Goal: Task Accomplishment & Management: Manage account settings

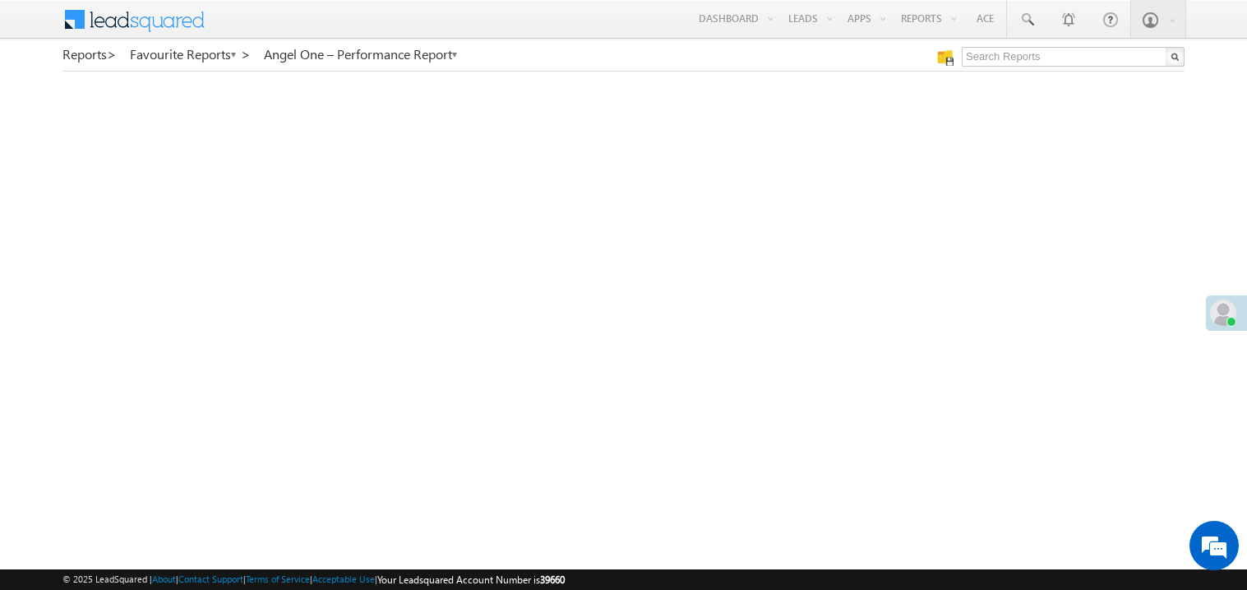
click at [1215, 317] on span at bounding box center [1223, 312] width 26 height 26
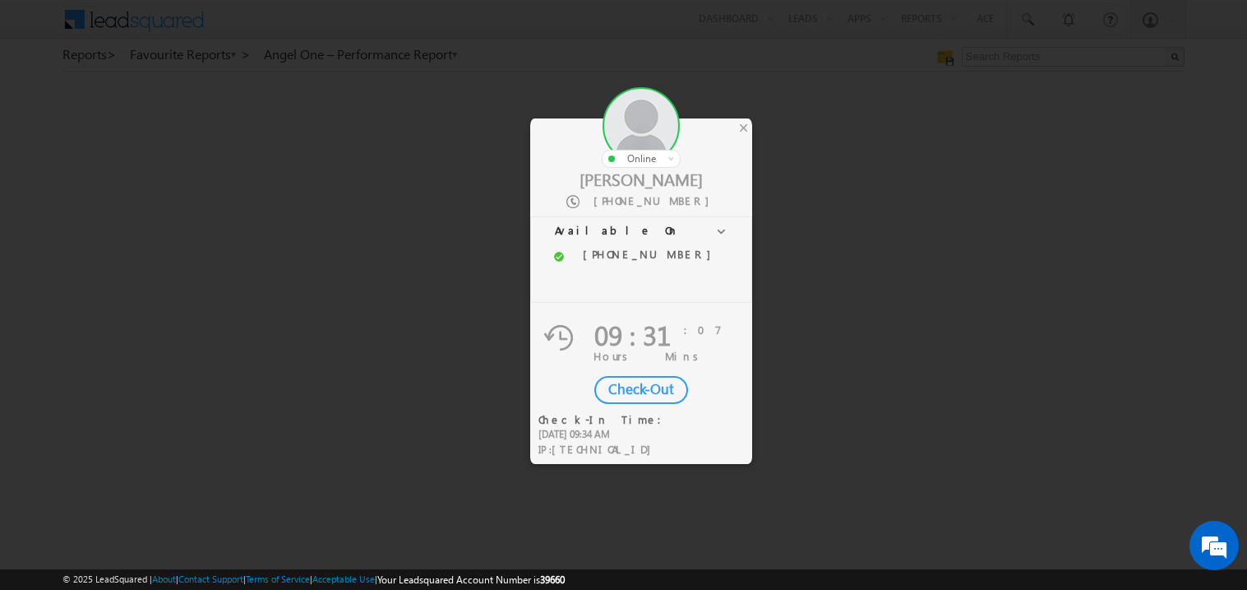
click at [633, 391] on div "Check-Out" at bounding box center [642, 390] width 94 height 28
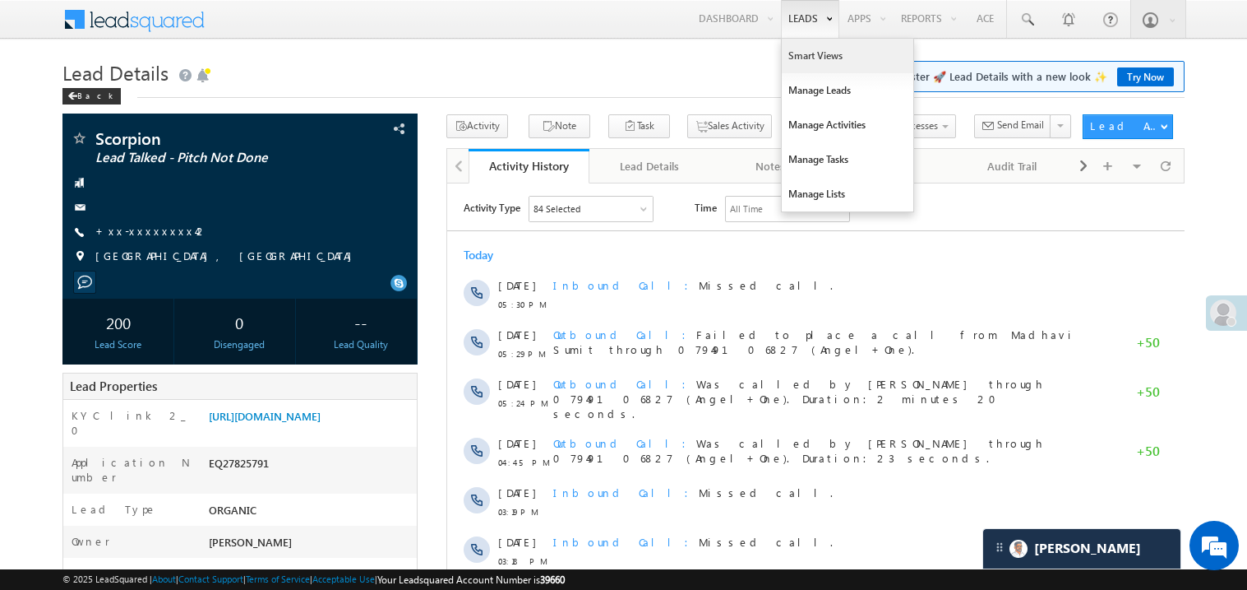
click at [798, 53] on link "Smart Views" at bounding box center [848, 56] width 132 height 35
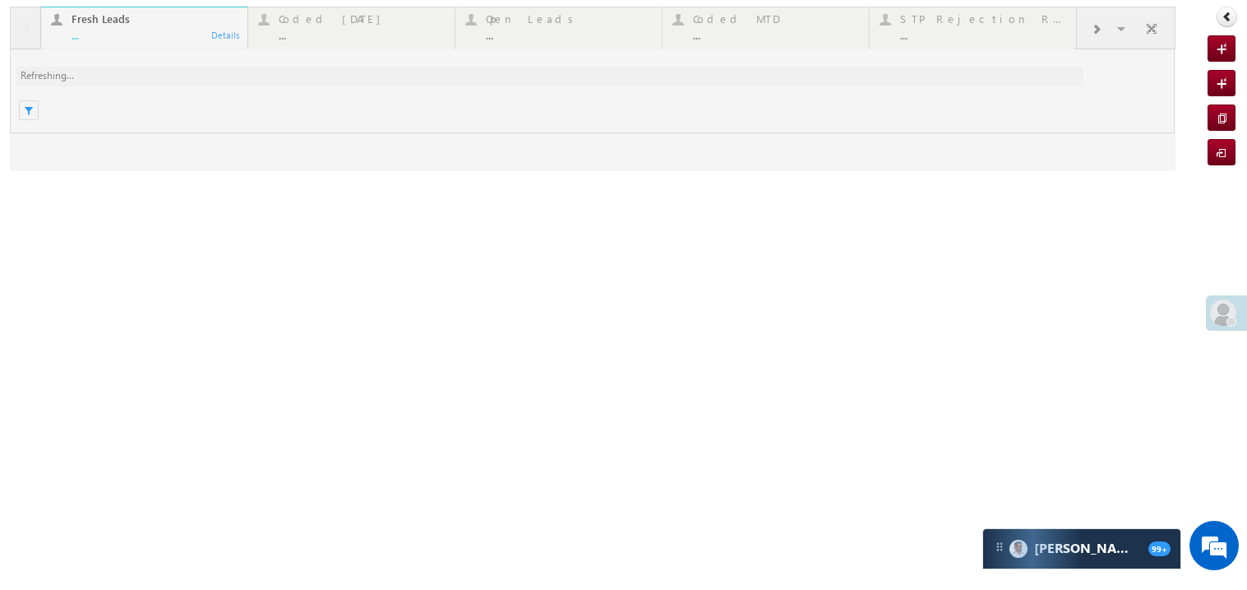
click at [138, 26] on div at bounding box center [593, 89] width 1166 height 164
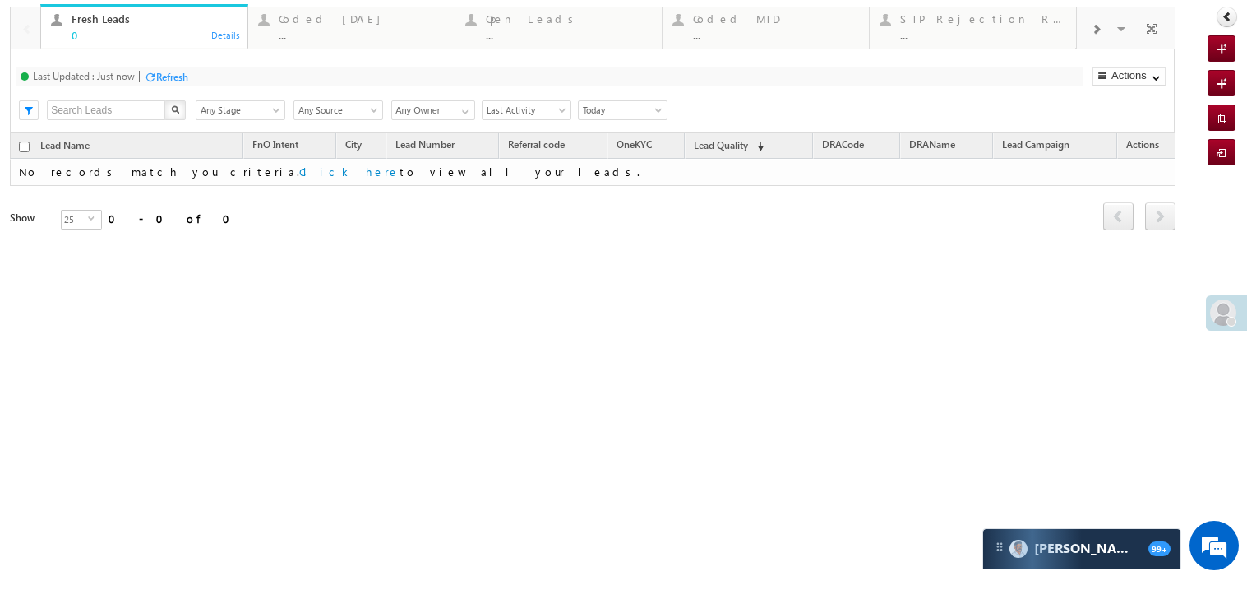
click at [595, 118] on span "Today" at bounding box center [620, 110] width 83 height 15
click at [614, 176] on link "All Time" at bounding box center [621, 170] width 83 height 15
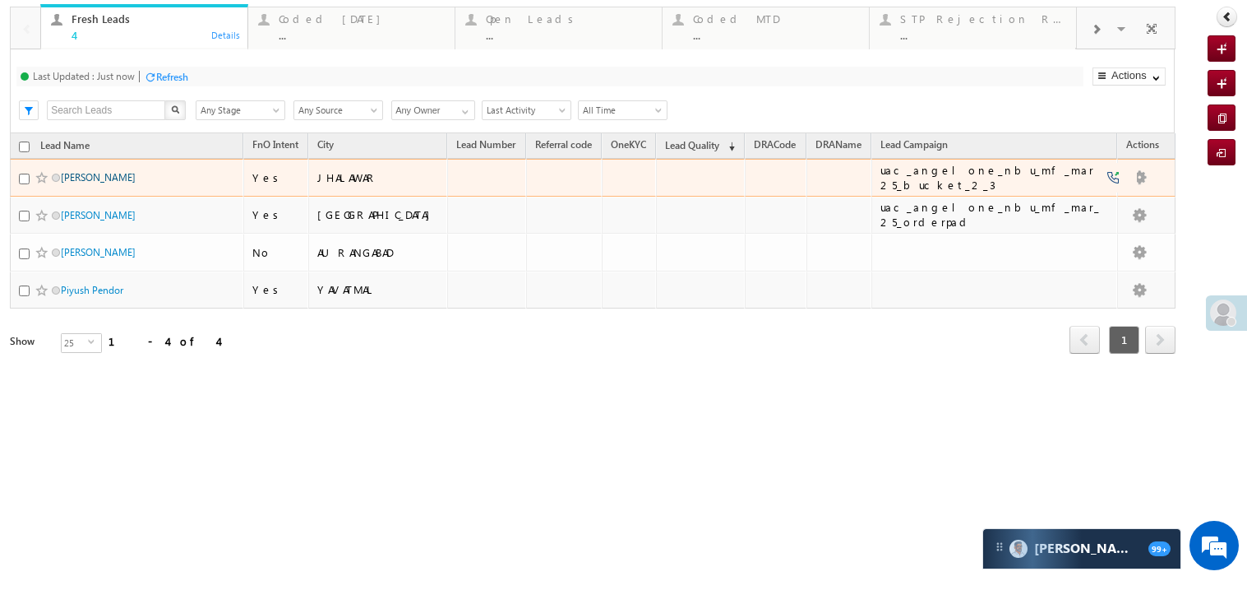
click at [99, 183] on link "[PERSON_NAME]" at bounding box center [98, 177] width 75 height 12
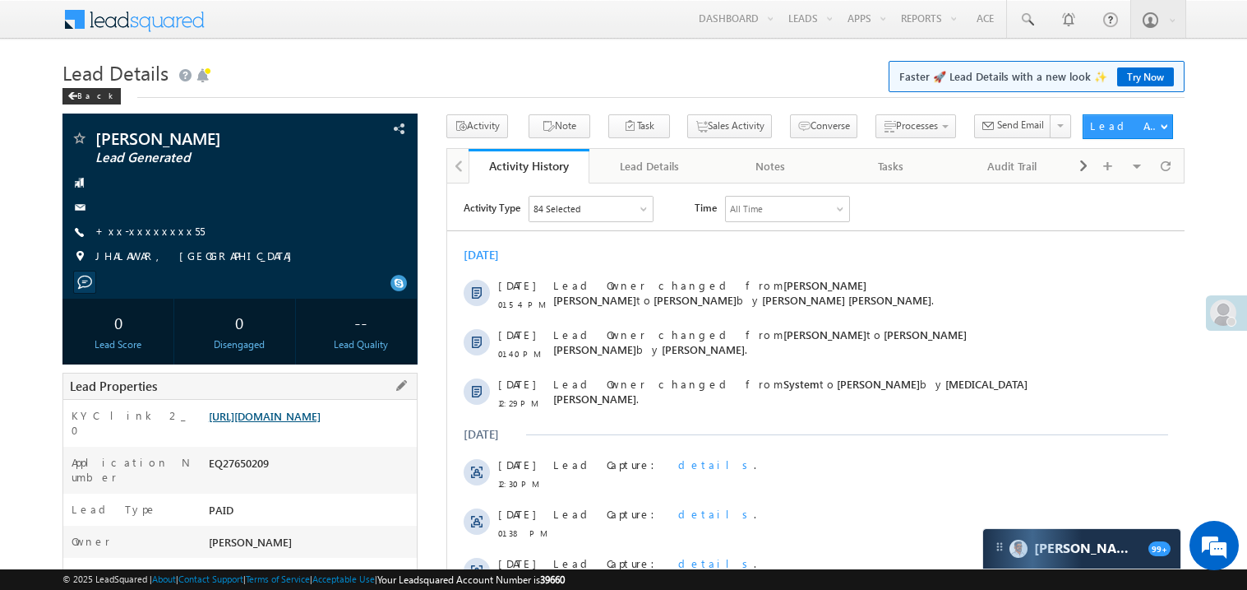
click at [312, 423] on link "https://angelbroking1-pk3em7sa.customui-test.leadsquared.com?leadId=d5080ca8-af…" at bounding box center [265, 416] width 112 height 14
click at [135, 227] on link "+xx-xxxxxxxx55" at bounding box center [149, 231] width 109 height 14
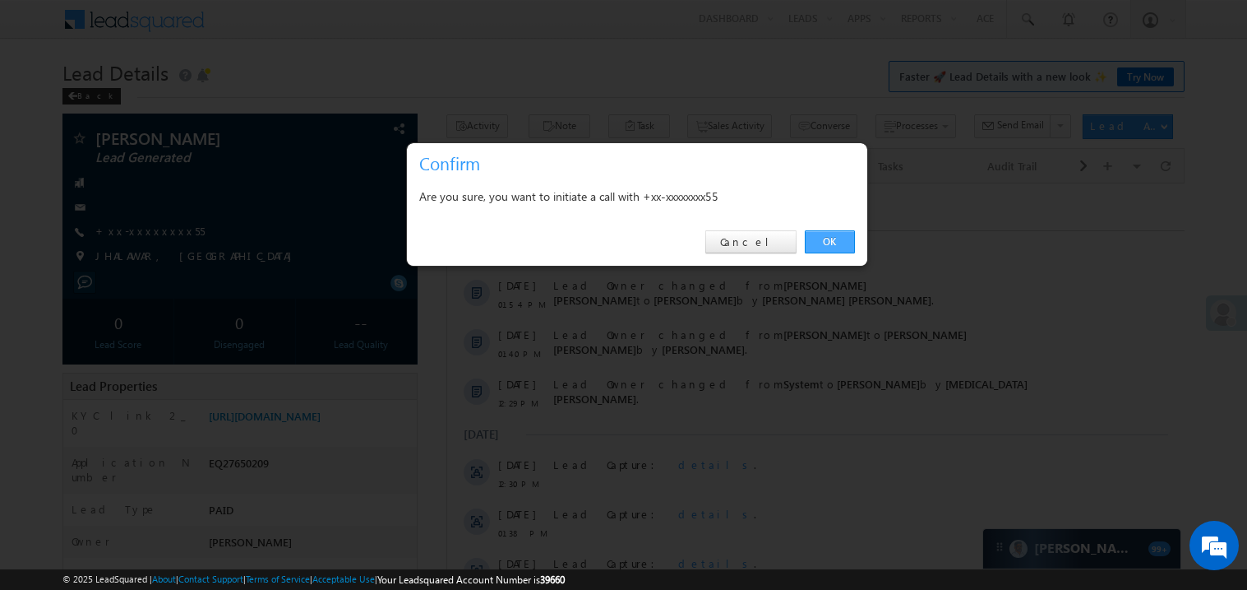
click at [820, 237] on link "OK" at bounding box center [830, 241] width 50 height 23
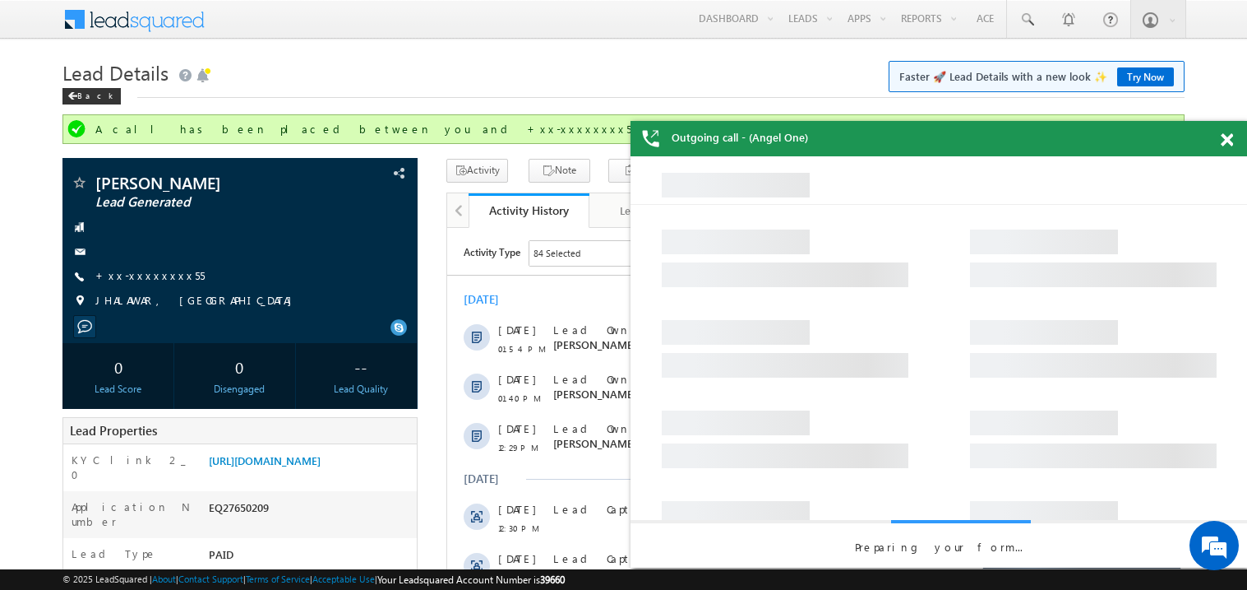
click at [1227, 140] on span at bounding box center [1227, 140] width 12 height 14
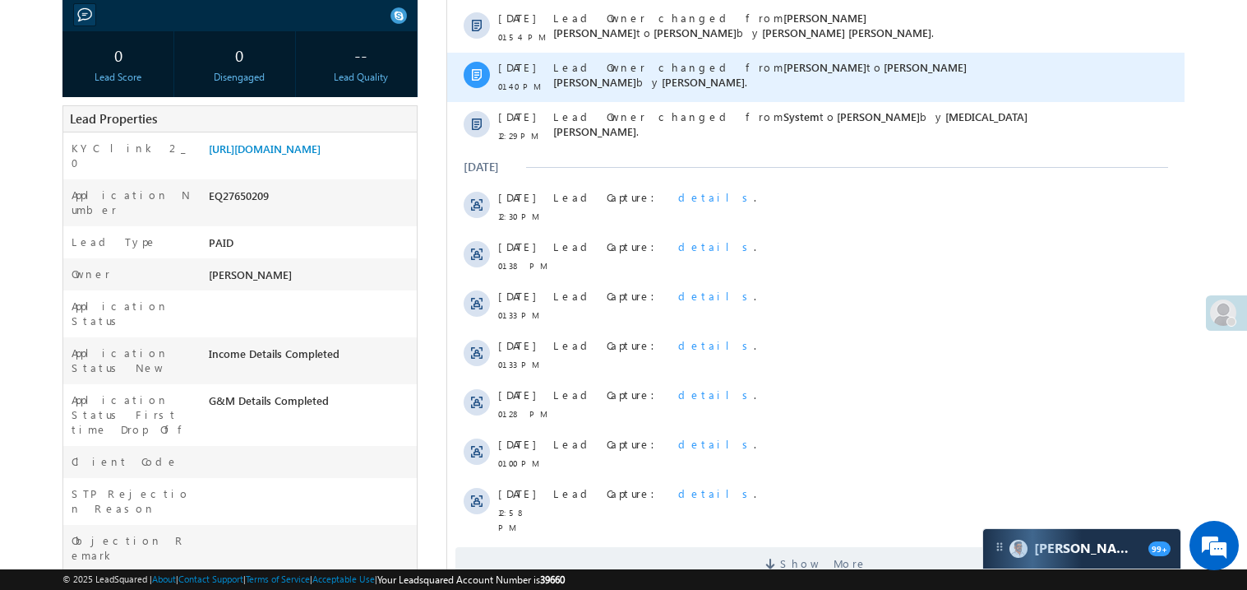
scroll to position [427, 0]
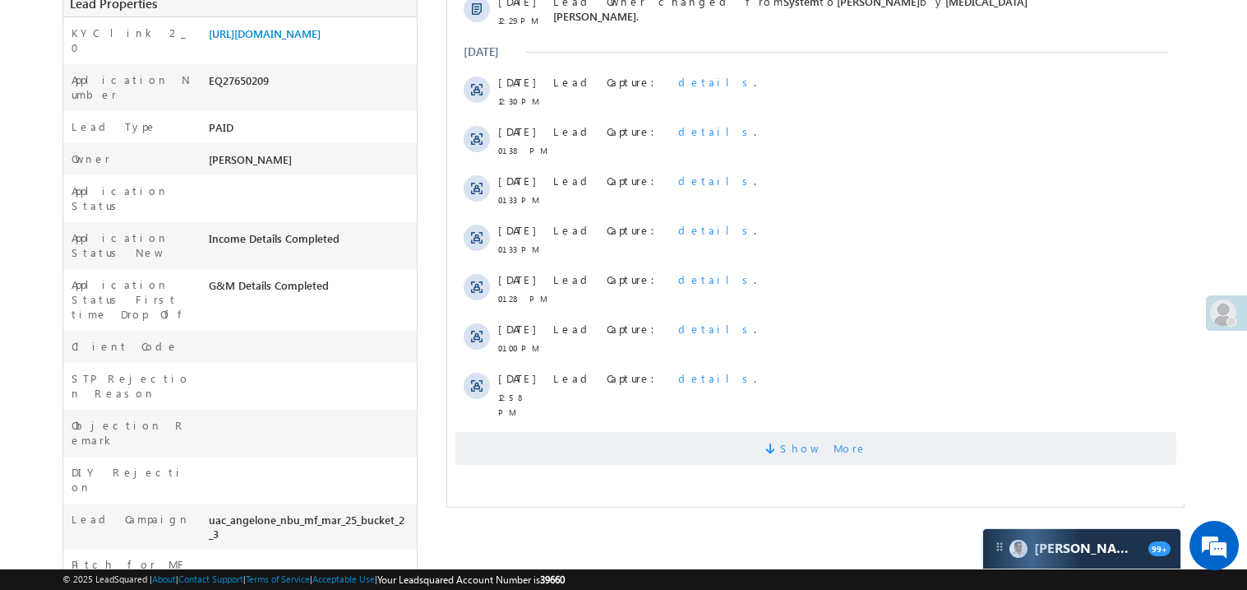
click at [703, 442] on span "Show More" at bounding box center [815, 448] width 721 height 33
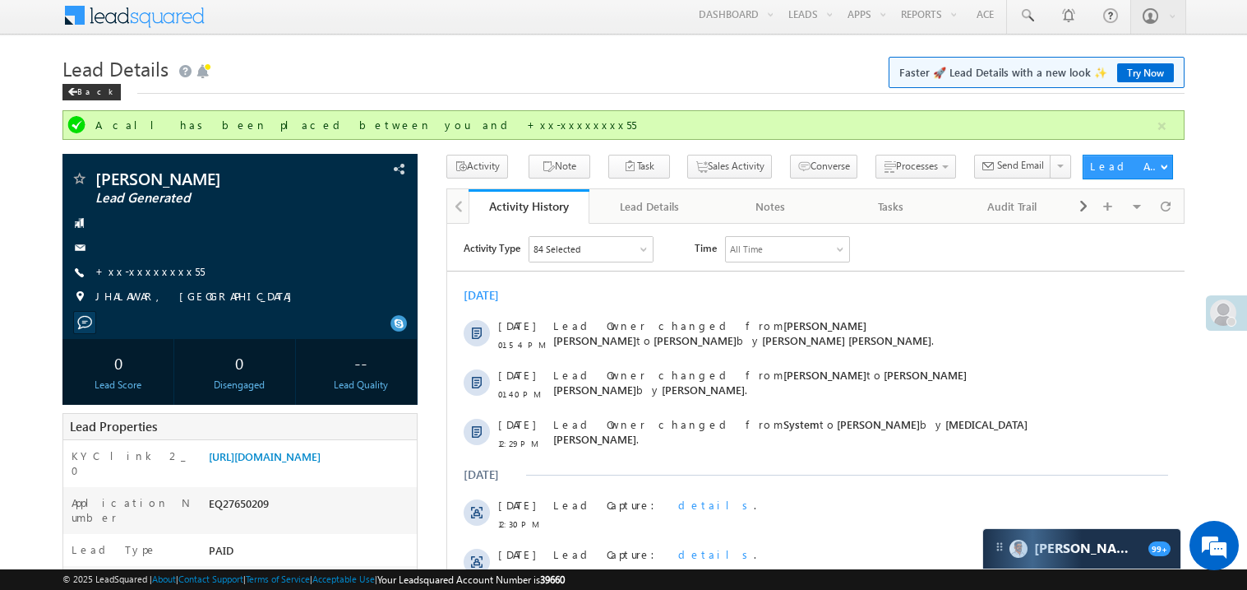
scroll to position [0, 0]
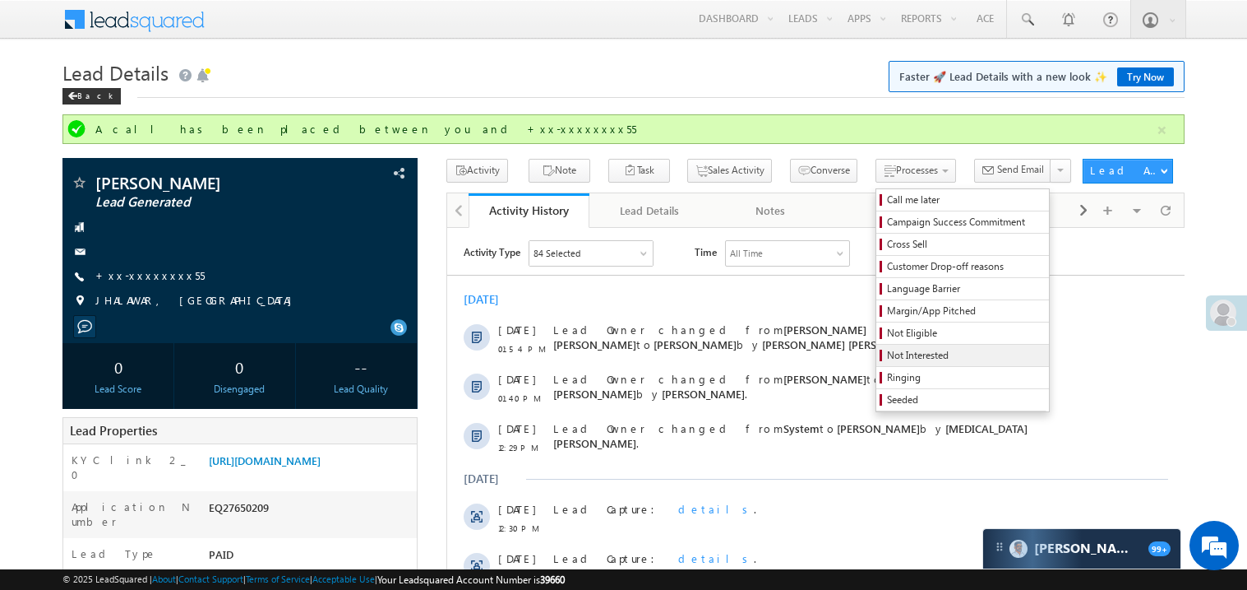
click at [887, 358] on span "Not Interested" at bounding box center [965, 355] width 156 height 15
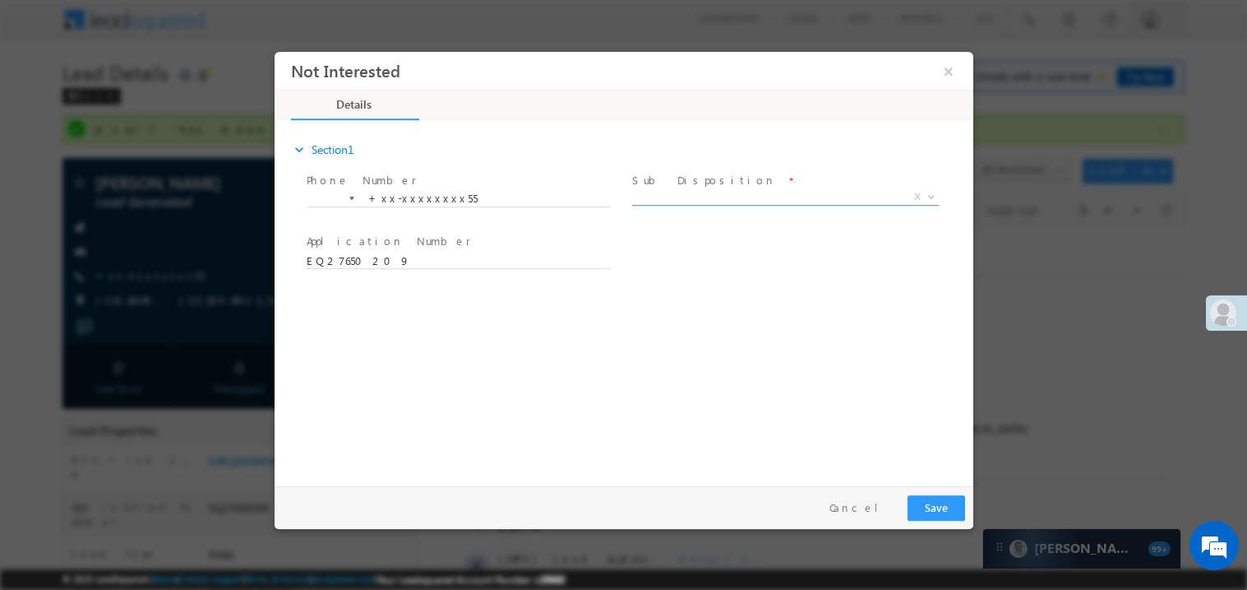
click at [681, 194] on span "X" at bounding box center [785, 196] width 307 height 16
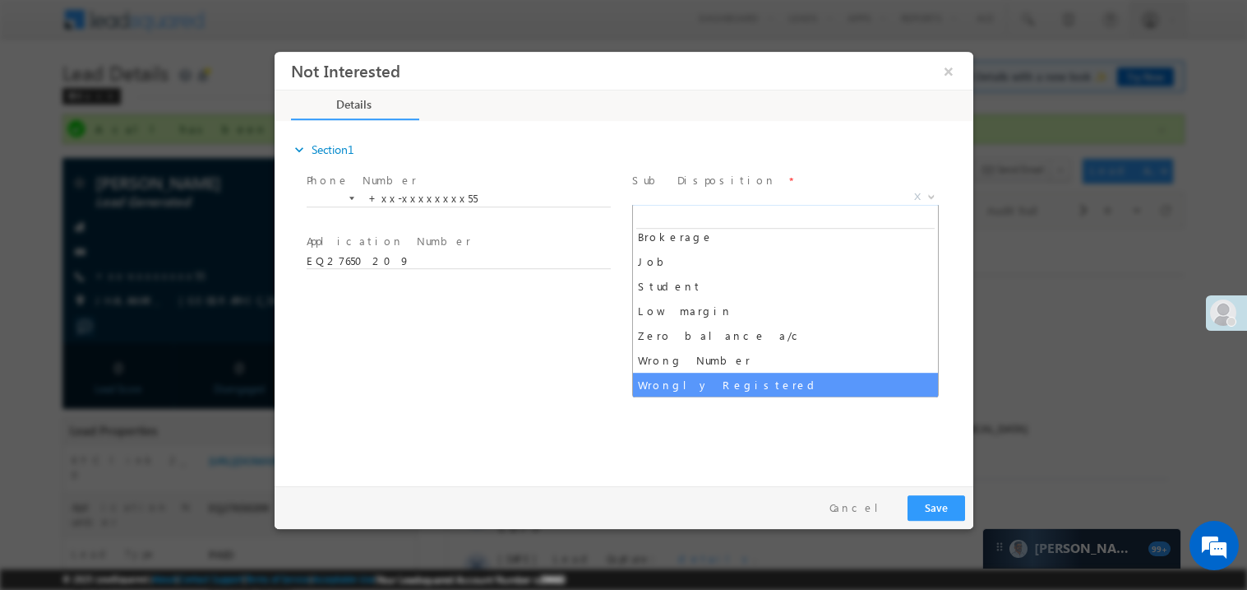
scroll to position [57, 0]
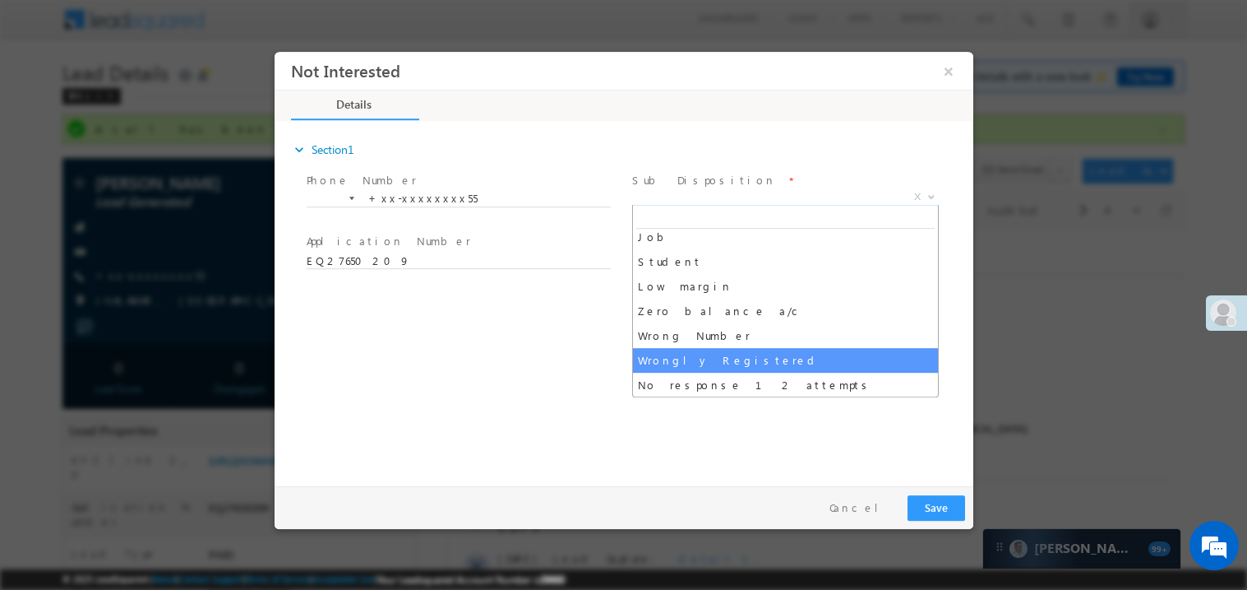
select select "Wrongly Registered"
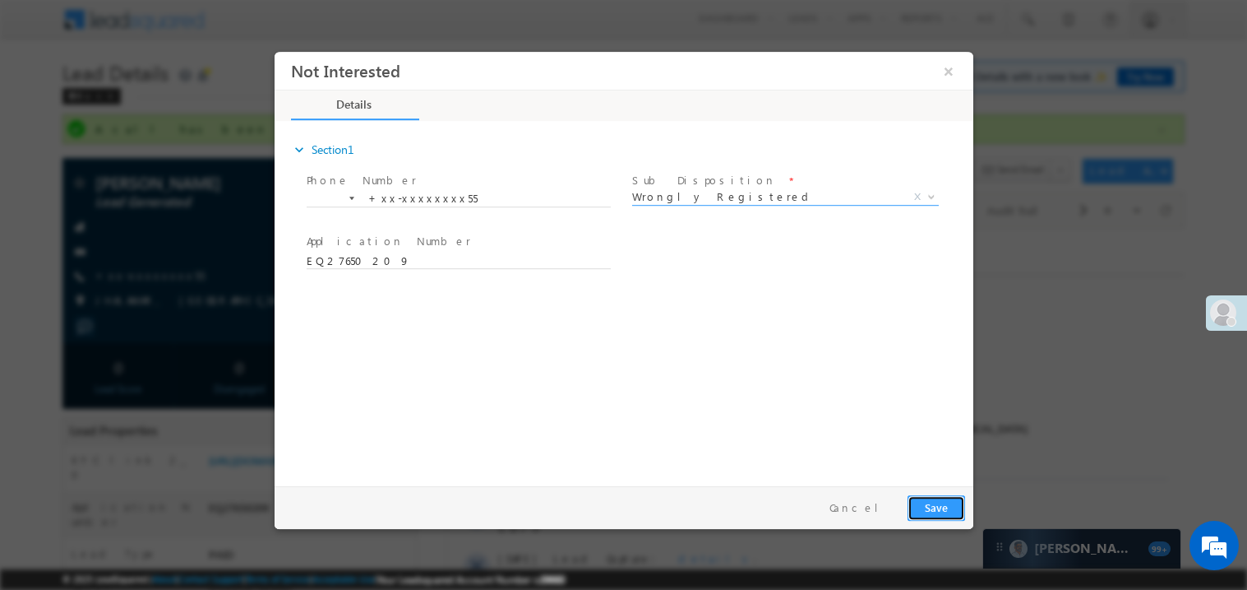
click at [924, 507] on button "Save" at bounding box center [936, 506] width 58 height 25
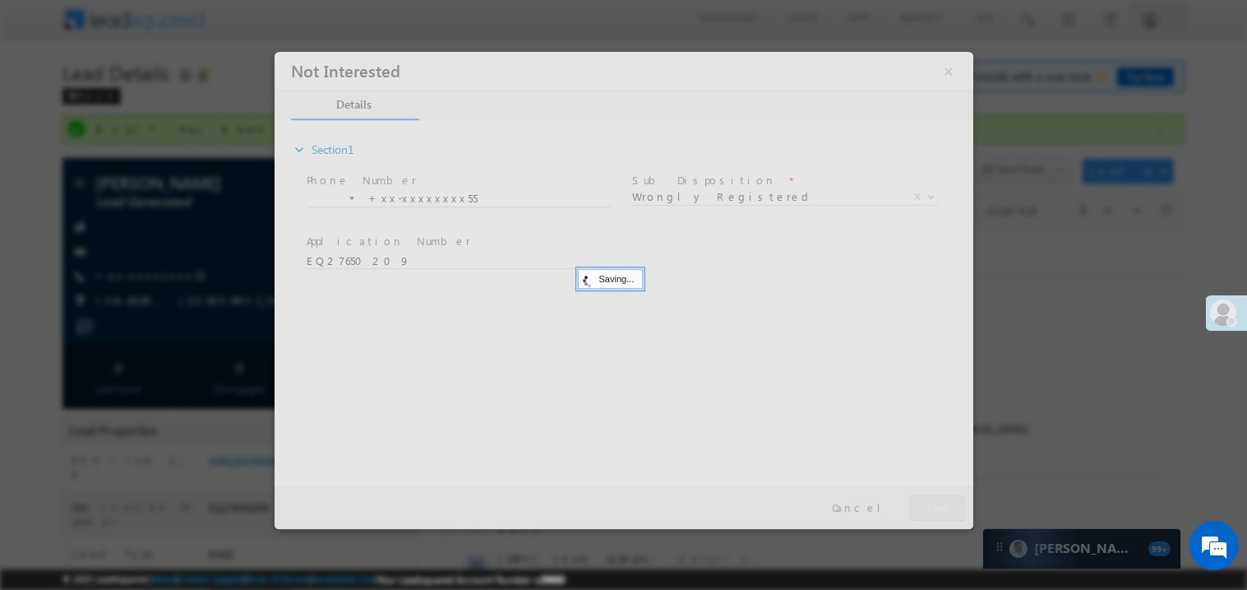
click at [924, 507] on div at bounding box center [623, 289] width 699 height 477
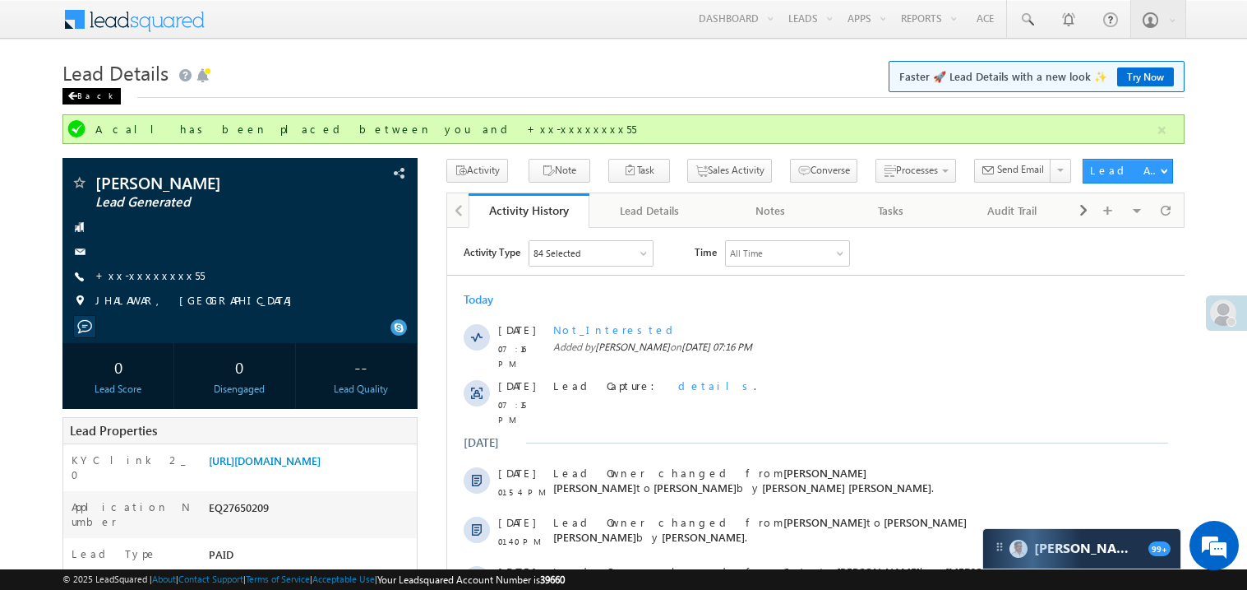
click at [74, 98] on span at bounding box center [72, 96] width 10 height 8
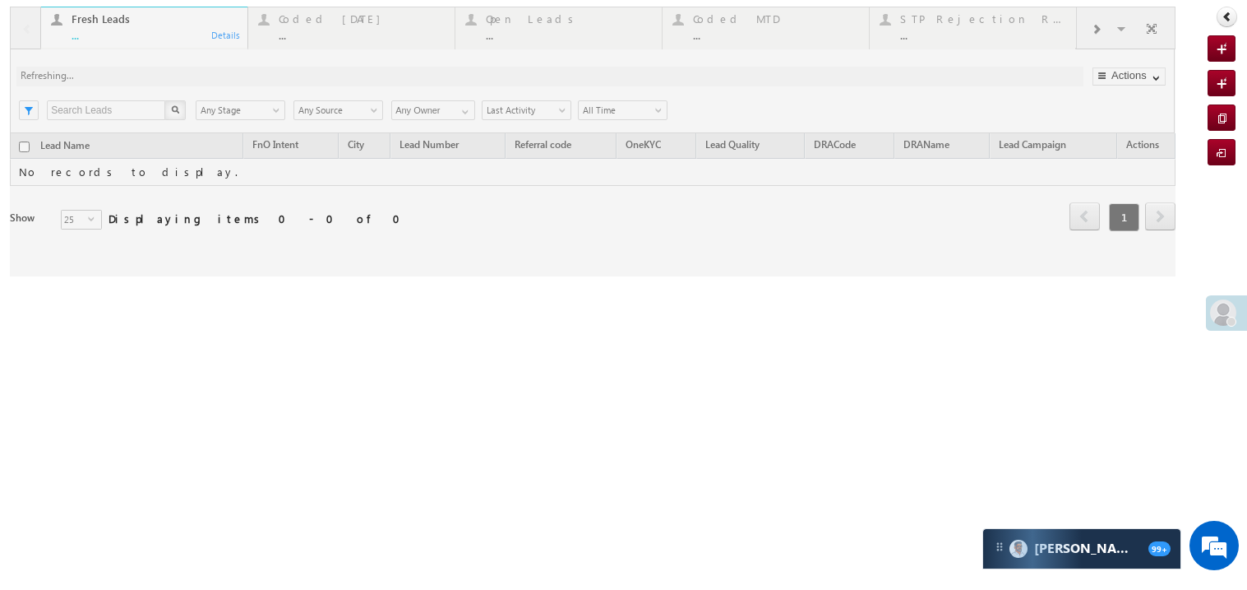
click at [146, 35] on div at bounding box center [593, 142] width 1166 height 270
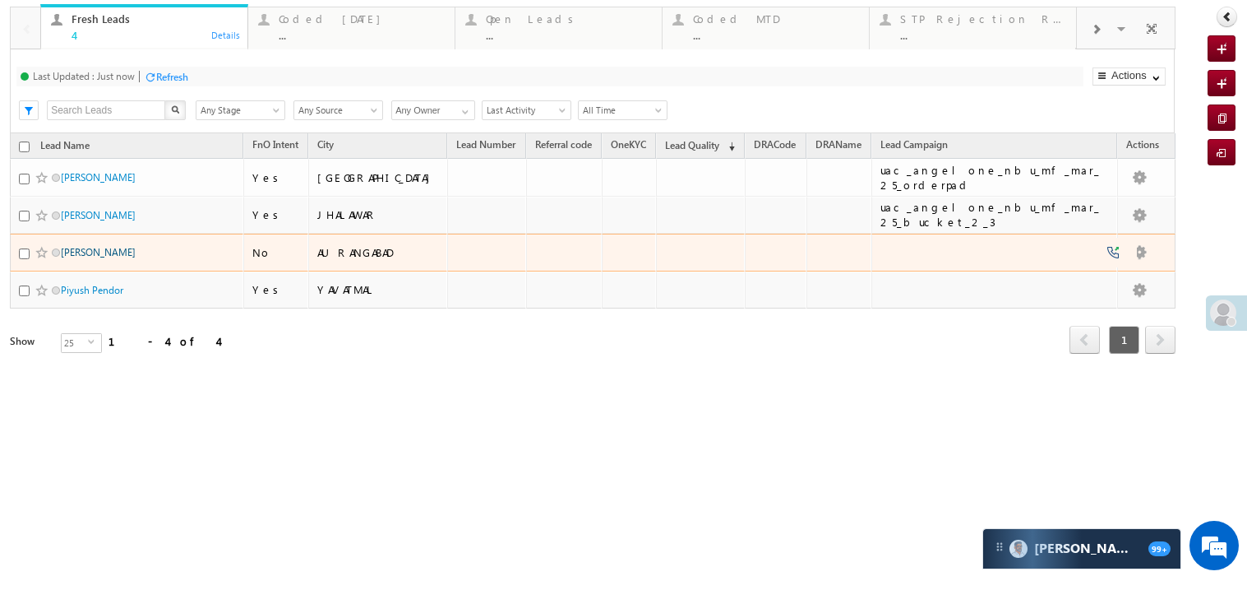
click at [77, 258] on link "Aditya rajbhar" at bounding box center [98, 252] width 75 height 12
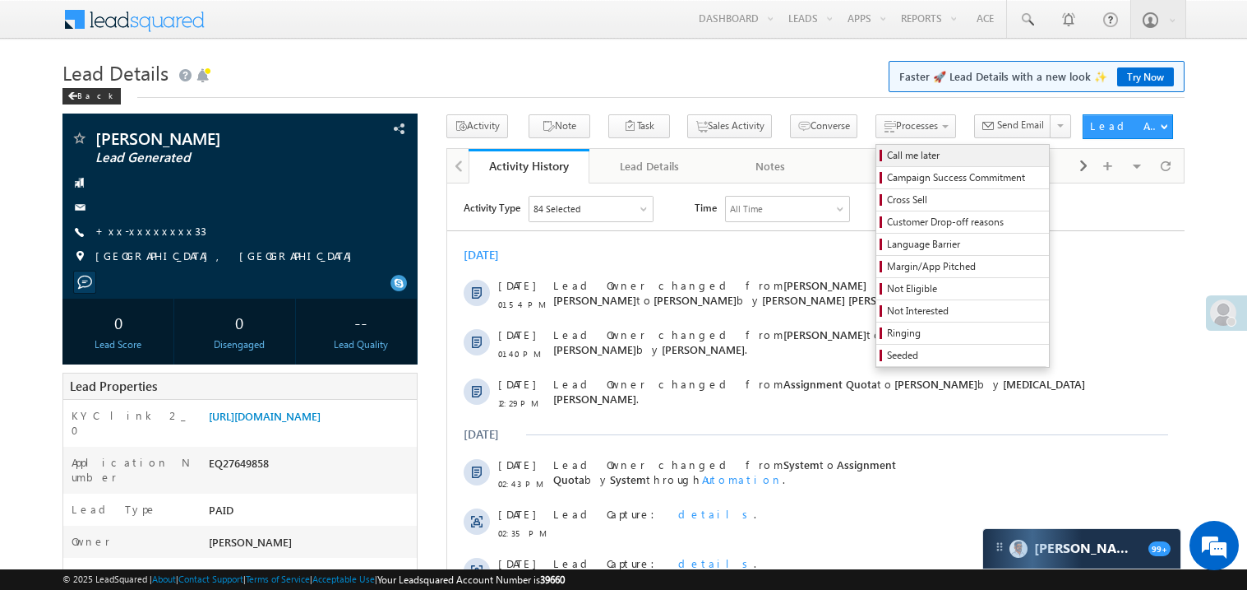
click at [887, 149] on span "Call me later" at bounding box center [965, 155] width 156 height 15
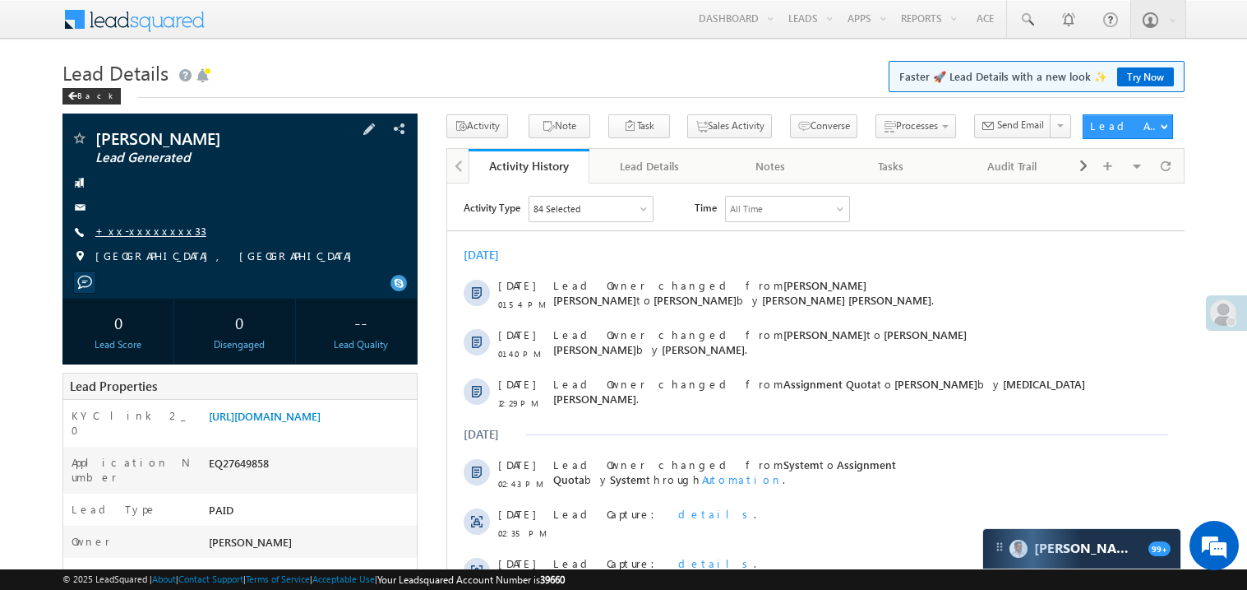
click at [145, 230] on link "+xx-xxxxxxxx33" at bounding box center [150, 231] width 111 height 14
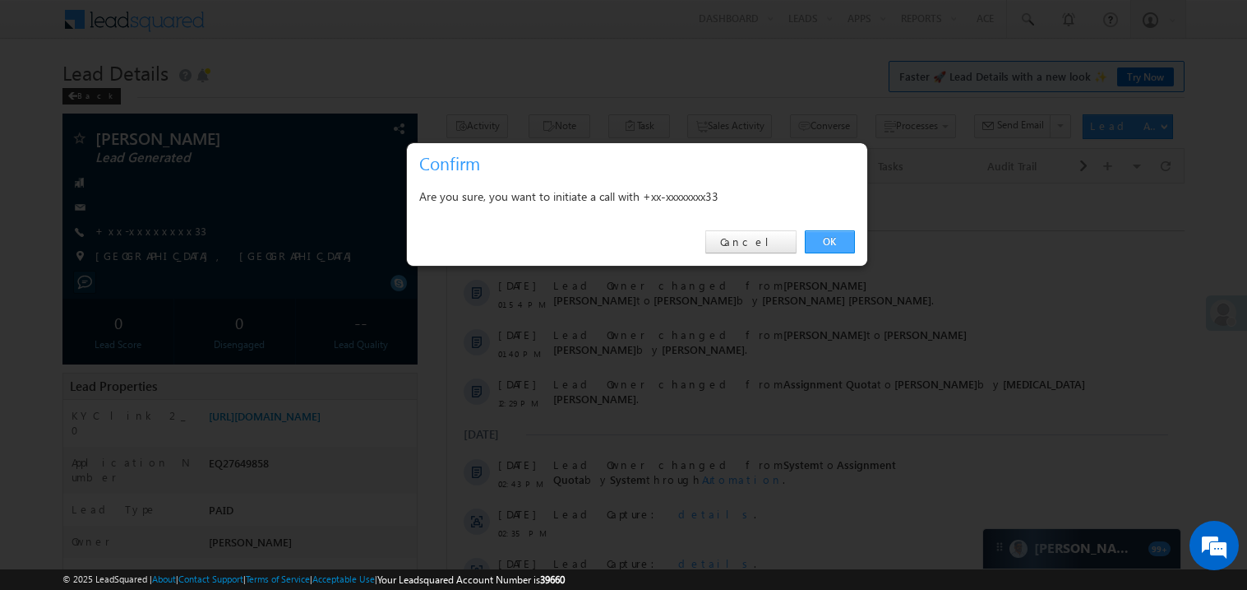
click at [834, 241] on link "OK" at bounding box center [830, 241] width 50 height 23
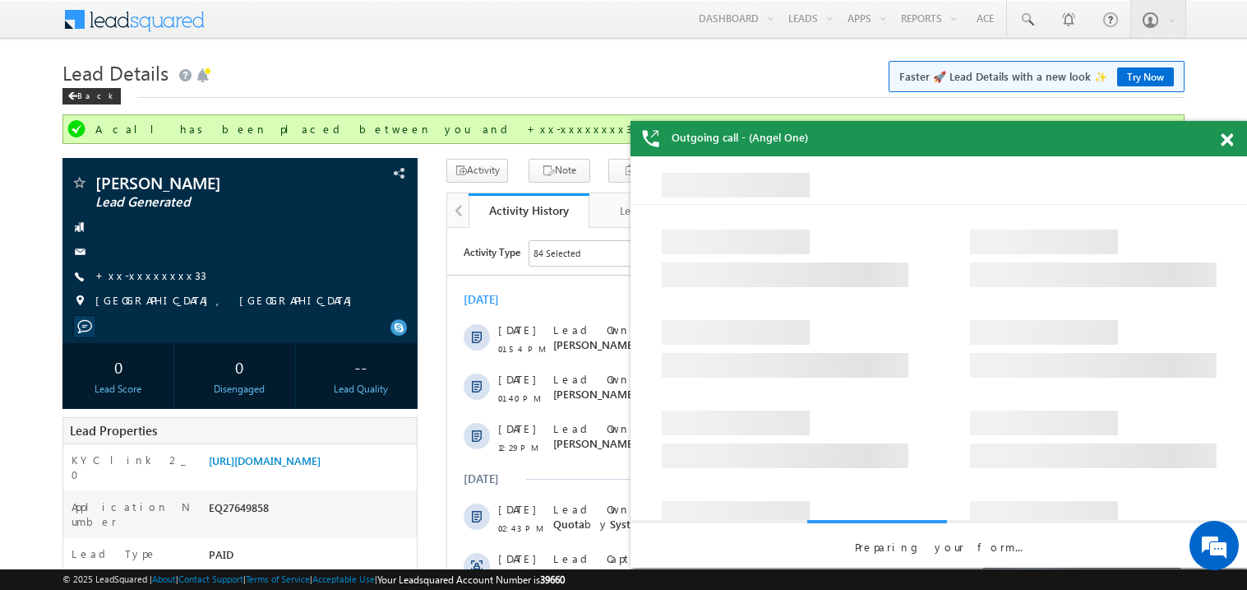
click at [1230, 136] on span at bounding box center [1227, 140] width 12 height 14
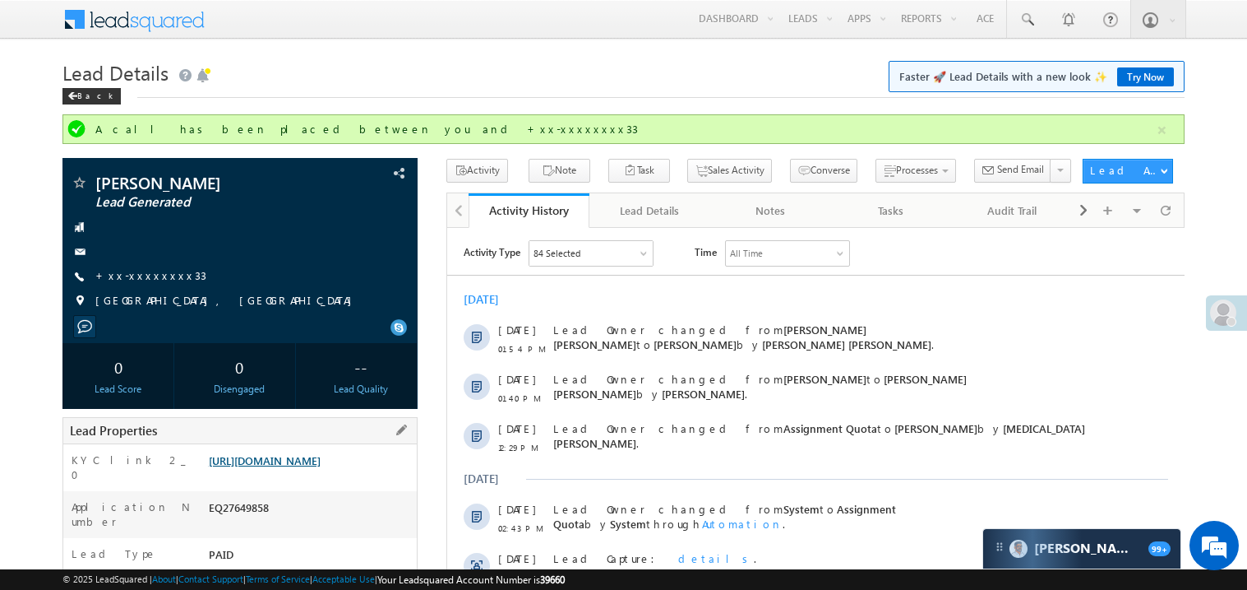
click at [265, 467] on link "https://angelbroking1-pk3em7sa.customui-test.leadsquared.com?leadId=440f066f-c2…" at bounding box center [265, 460] width 112 height 14
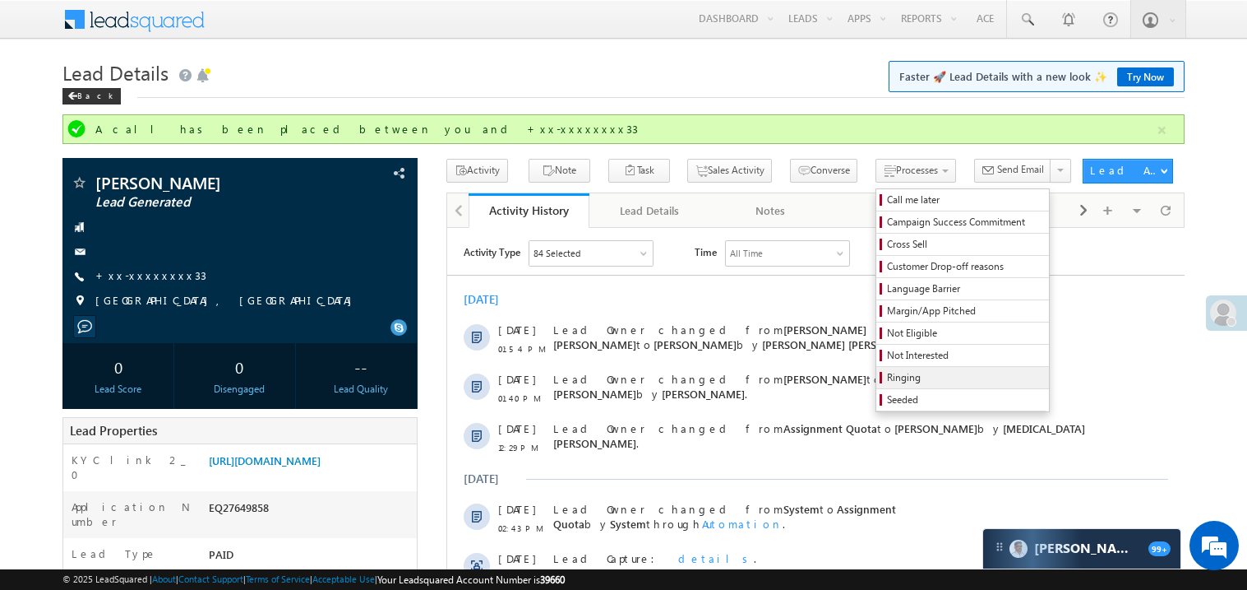
click at [887, 377] on span "Ringing" at bounding box center [965, 377] width 156 height 15
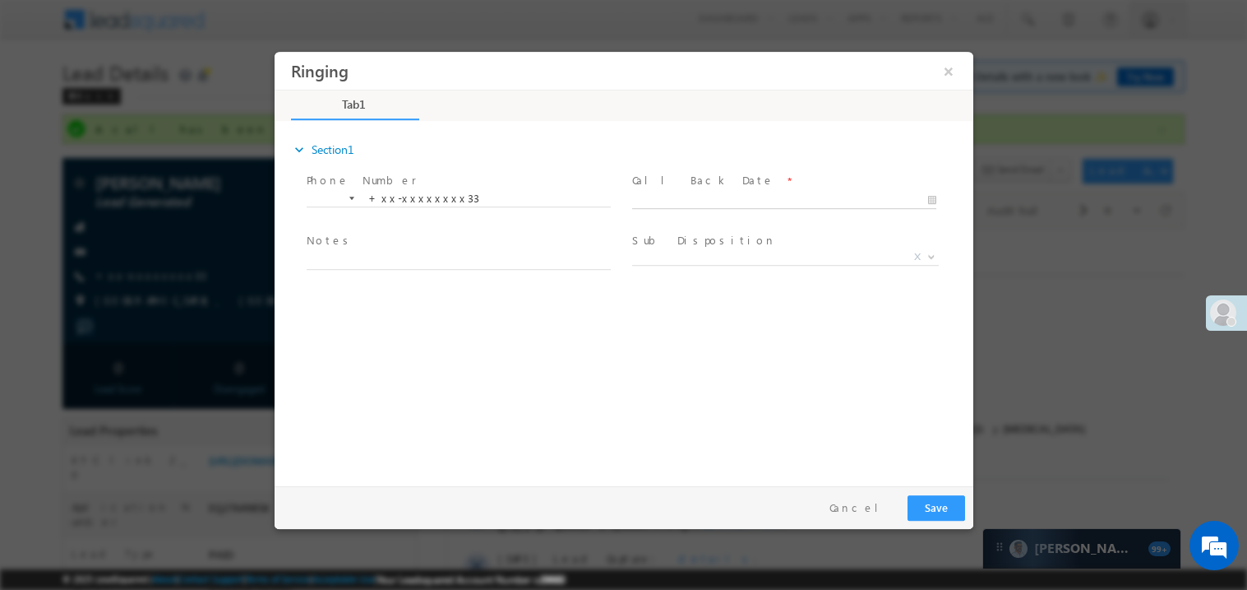
click at [699, 195] on body "Ringing ×" at bounding box center [623, 264] width 699 height 427
type input "08/26/25 7:17 PM"
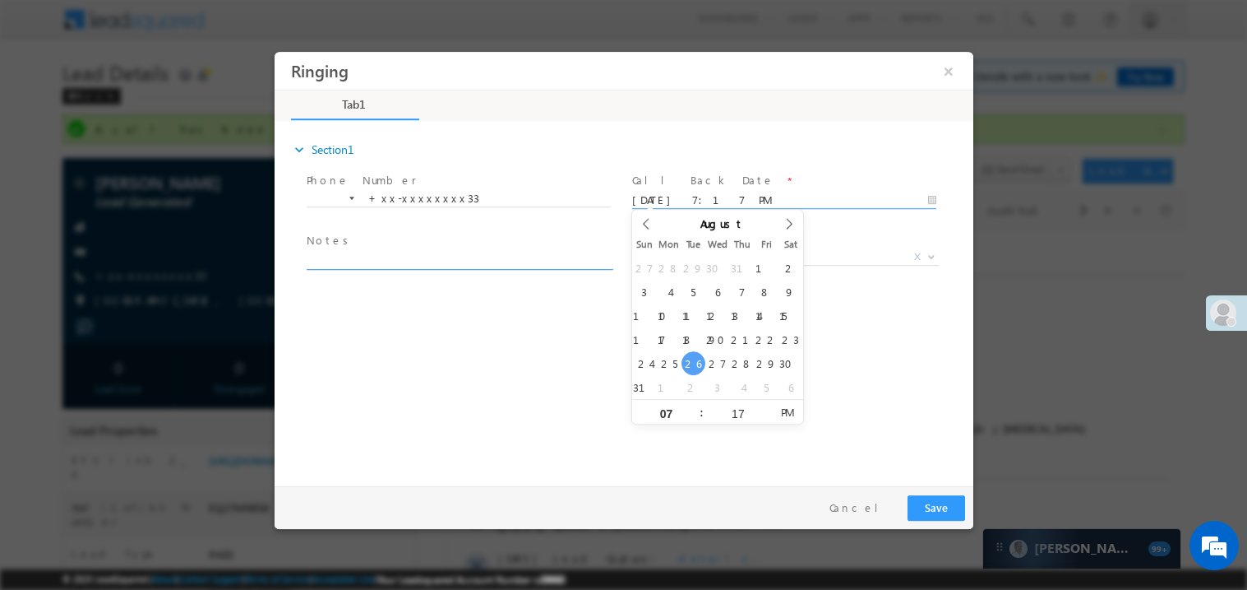
click at [401, 260] on textarea at bounding box center [458, 259] width 304 height 19
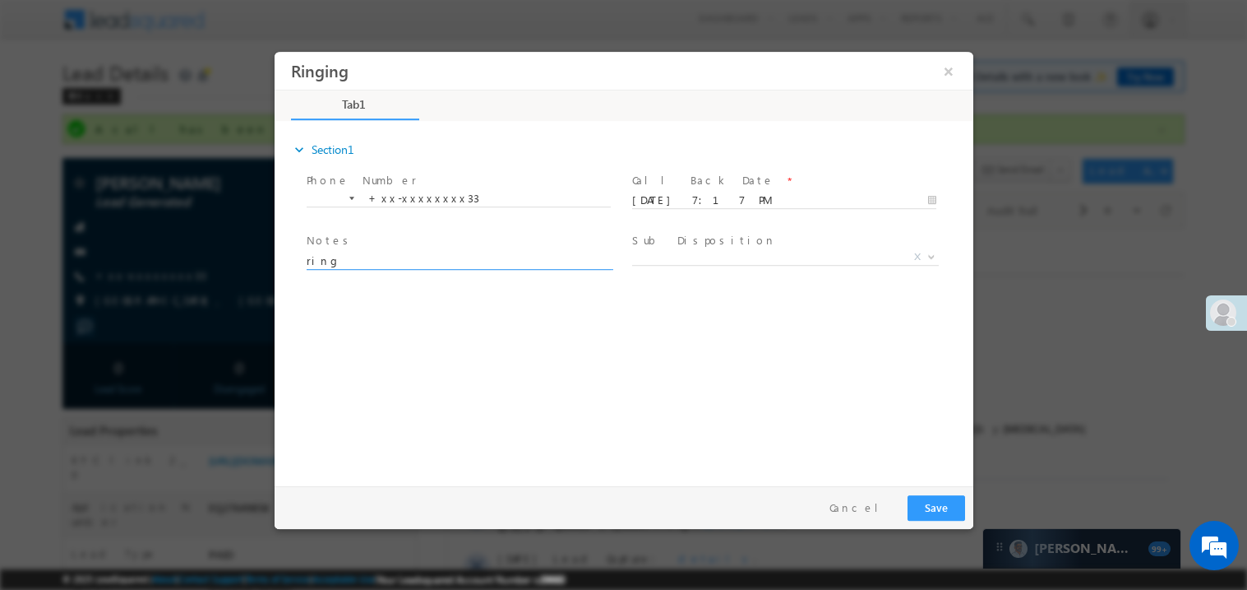
type textarea "ring"
click at [928, 506] on button "Save" at bounding box center [936, 506] width 58 height 25
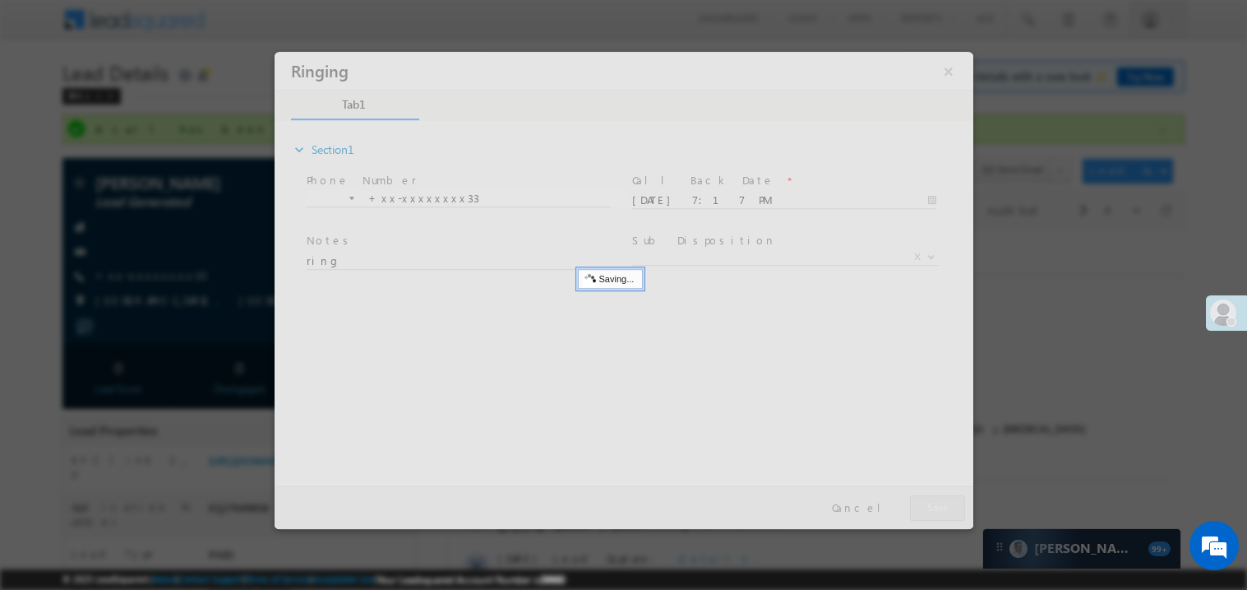
click at [928, 506] on div at bounding box center [623, 289] width 699 height 477
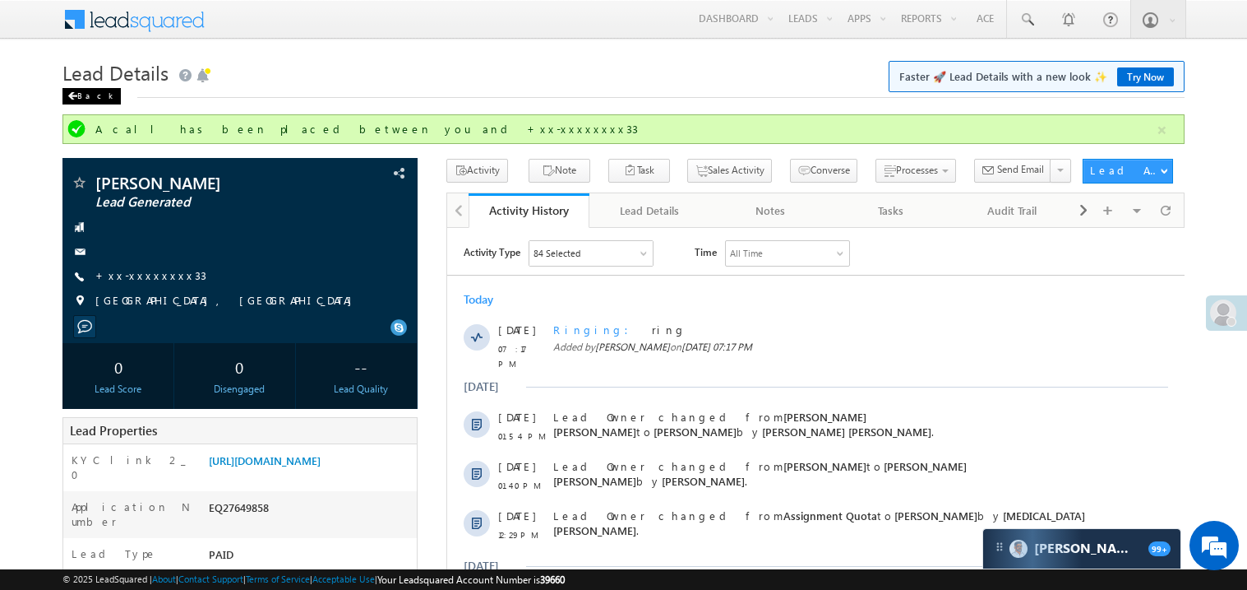
click at [72, 98] on span at bounding box center [72, 96] width 10 height 8
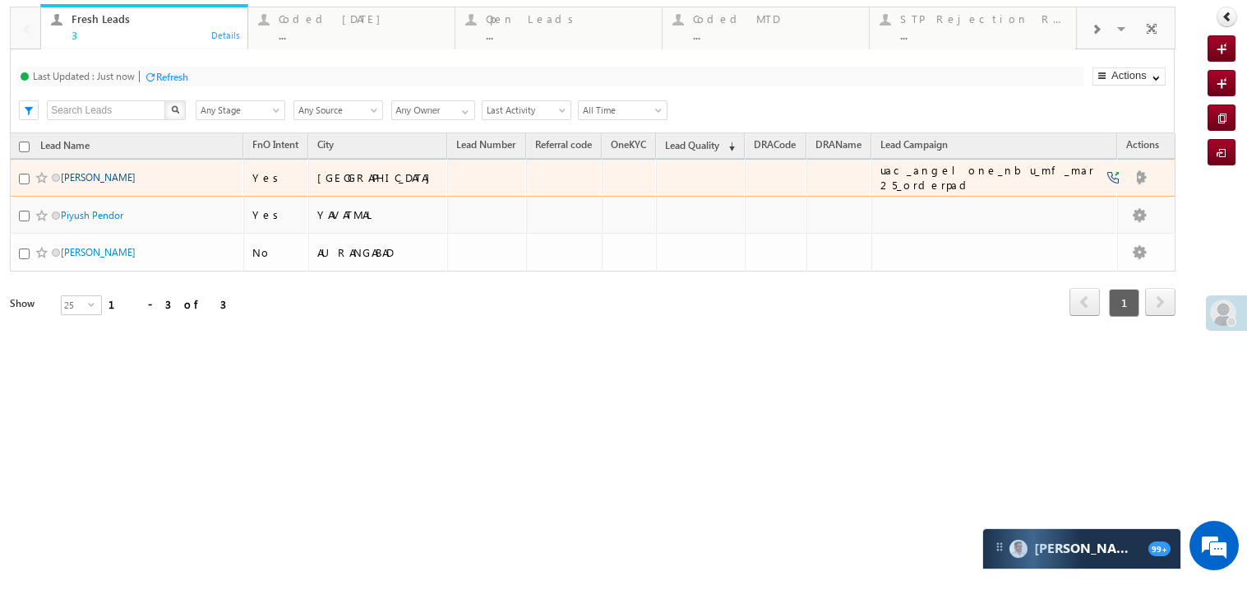
click at [90, 183] on link "[PERSON_NAME]" at bounding box center [98, 177] width 75 height 12
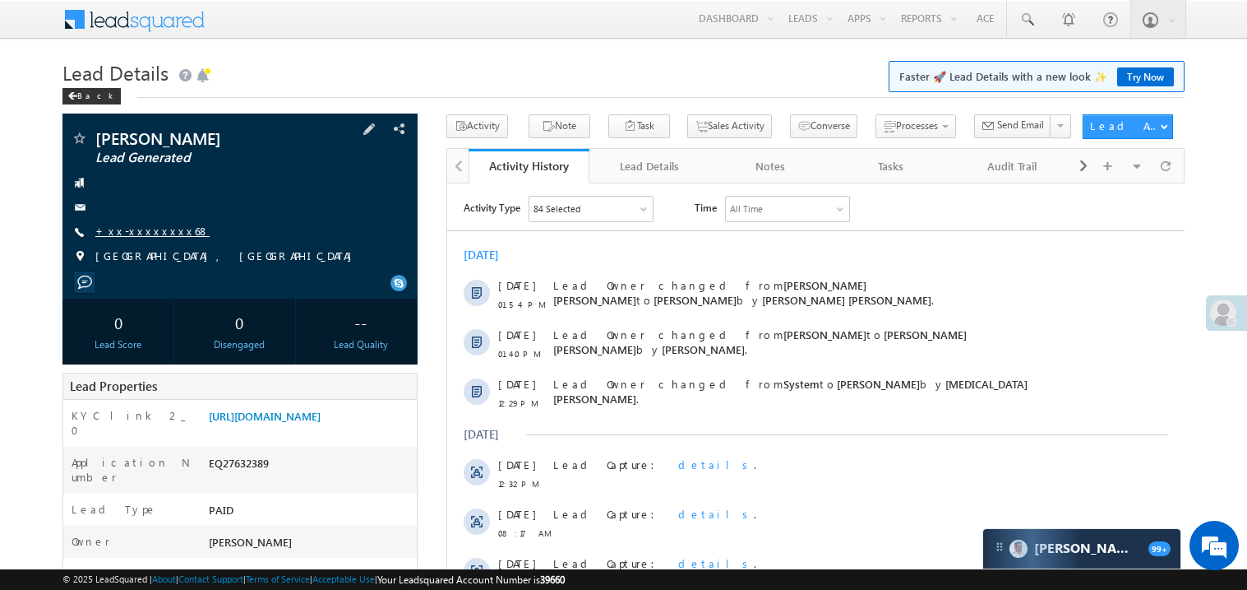
click at [161, 228] on link "+xx-xxxxxxxx68" at bounding box center [152, 231] width 114 height 14
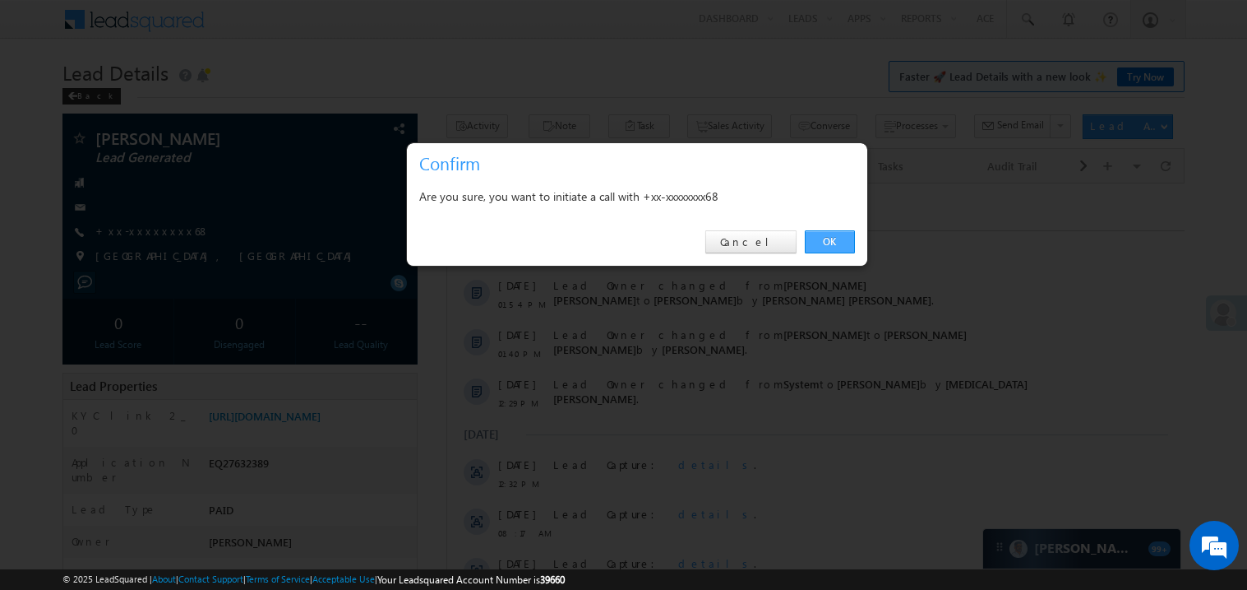
click at [822, 239] on link "OK" at bounding box center [830, 241] width 50 height 23
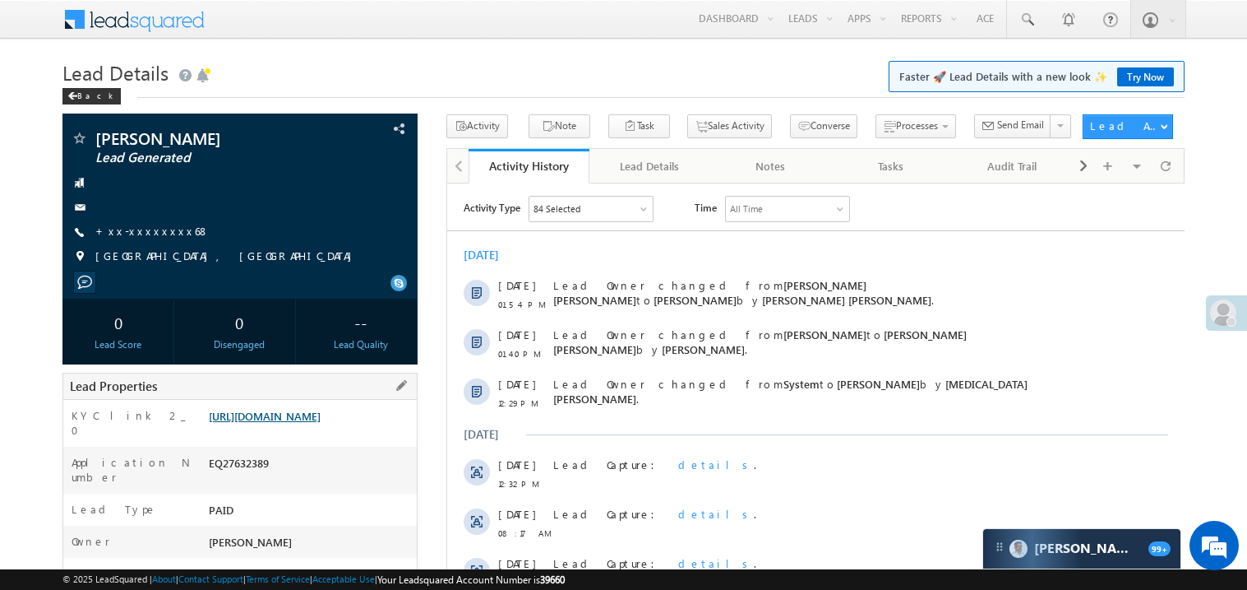
click at [330, 400] on div "Lead Properties" at bounding box center [239, 385] width 355 height 27
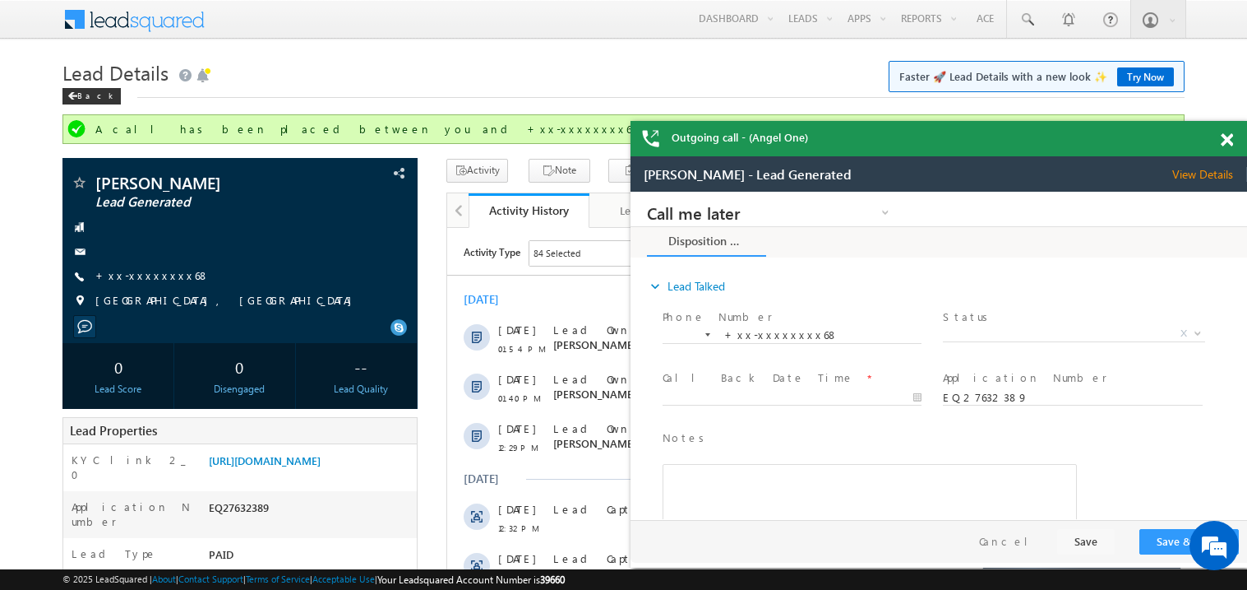
click at [1230, 145] on span at bounding box center [1227, 140] width 12 height 14
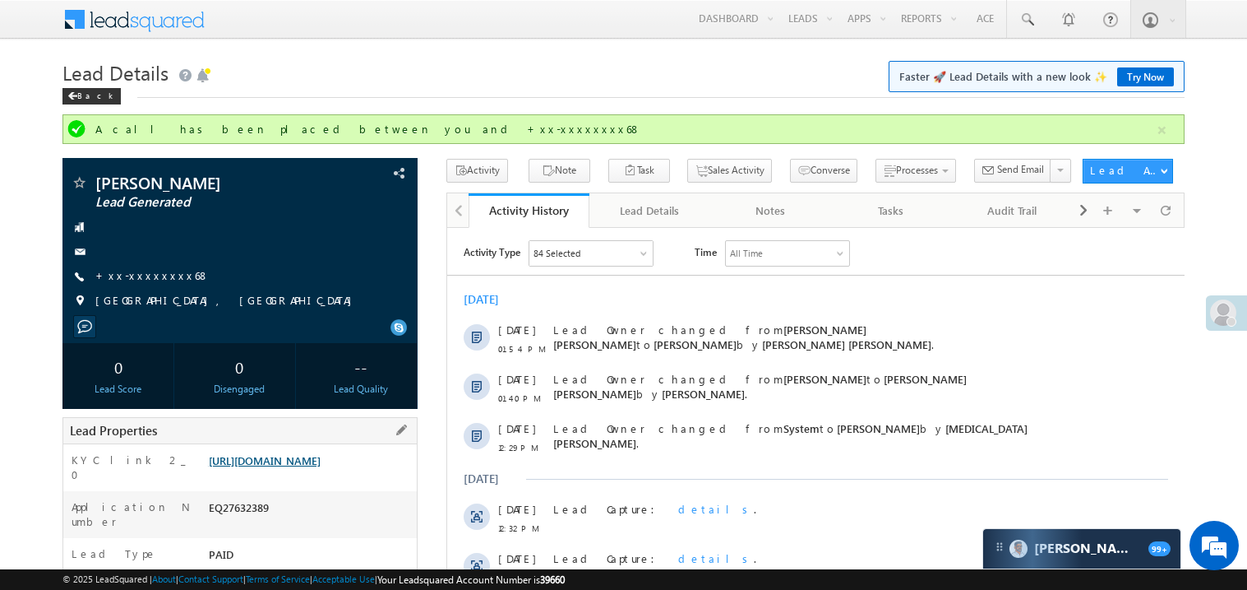
click at [314, 467] on link "https://angelbroking1-pk3em7sa.customui-test.leadsquared.com?leadId=4514a830-b3…" at bounding box center [265, 460] width 112 height 14
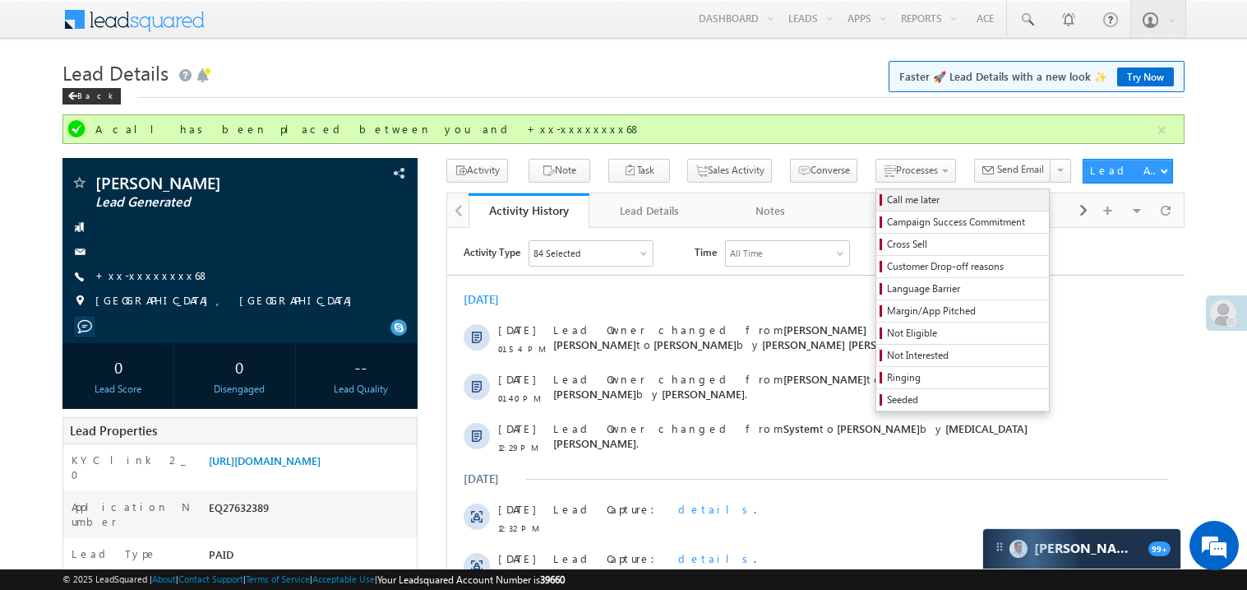
click at [887, 192] on span "Call me later" at bounding box center [965, 199] width 156 height 15
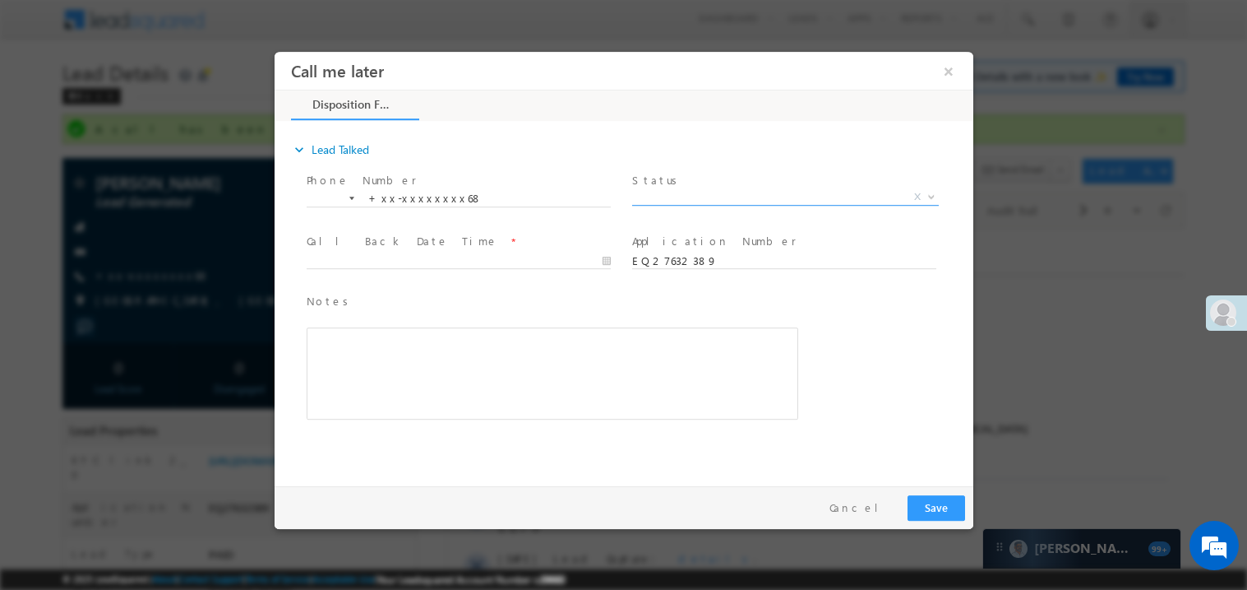
click at [670, 197] on span "X" at bounding box center [785, 196] width 307 height 16
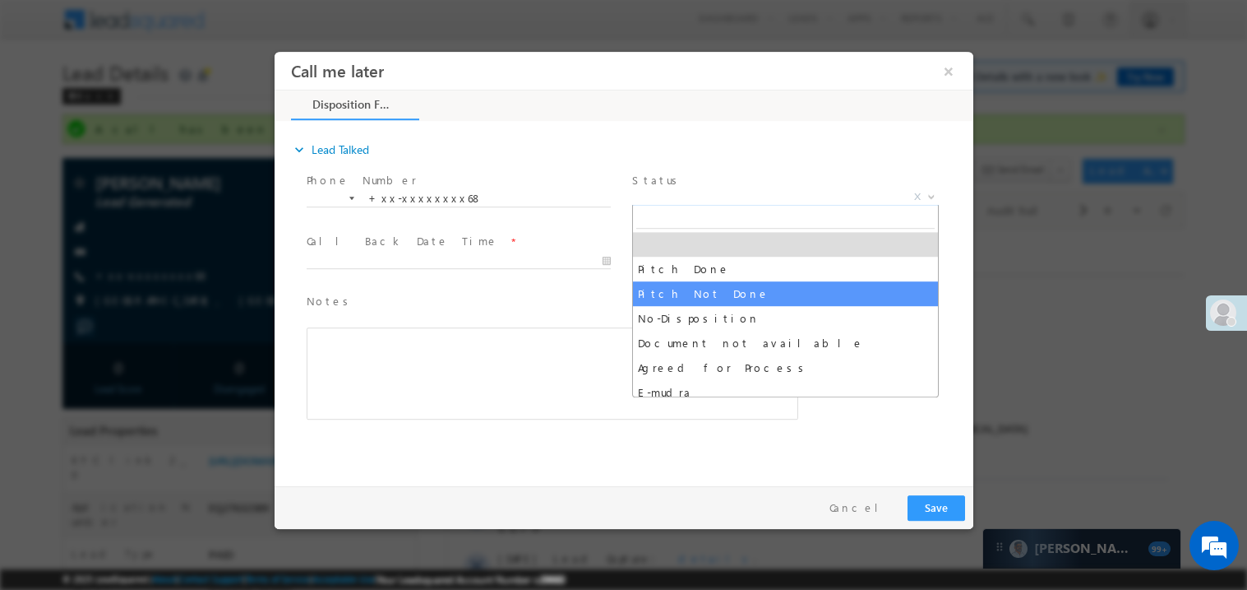
select select "Pitch Not Done"
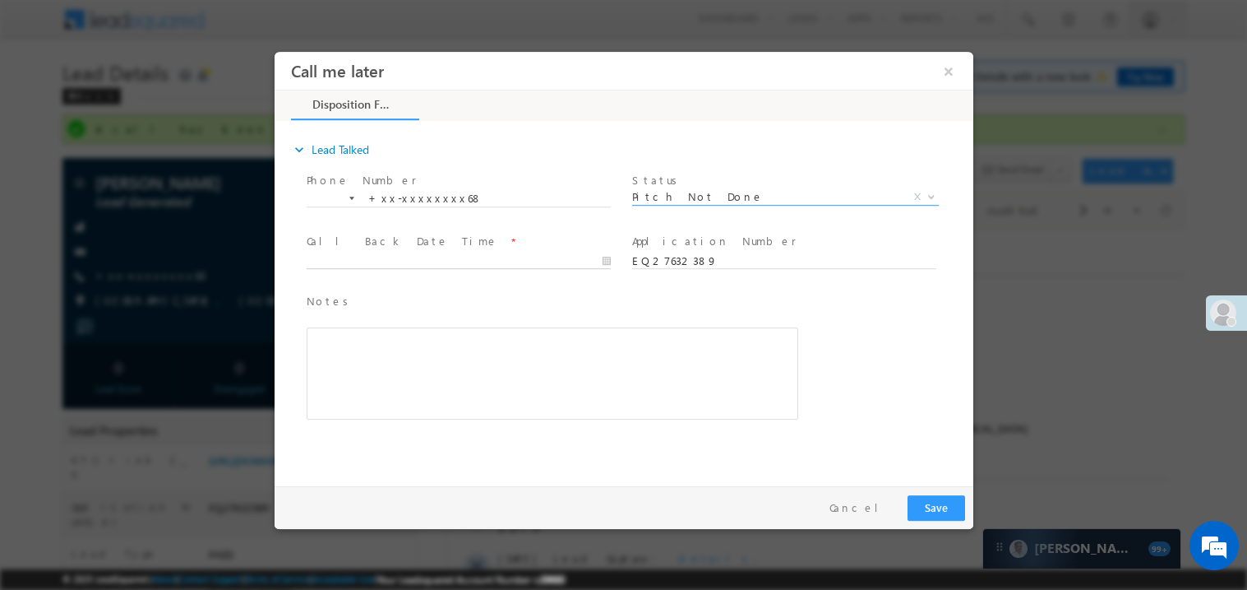
click at [316, 262] on body "Call me later ×" at bounding box center [623, 264] width 699 height 427
type input "08/26/25 7:18 PM"
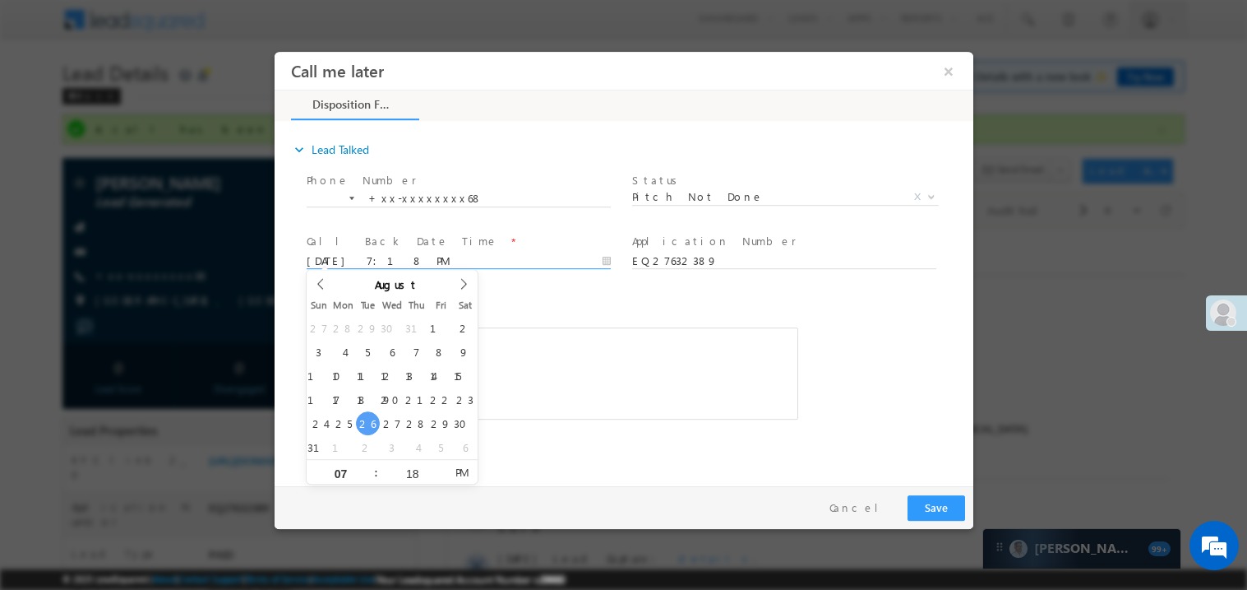
click at [579, 383] on div "Rich Text Editor, 40788eee-0fb2-11ec-a811-0adc8a9d82c2__tab1__section1__Notes__…" at bounding box center [552, 372] width 492 height 92
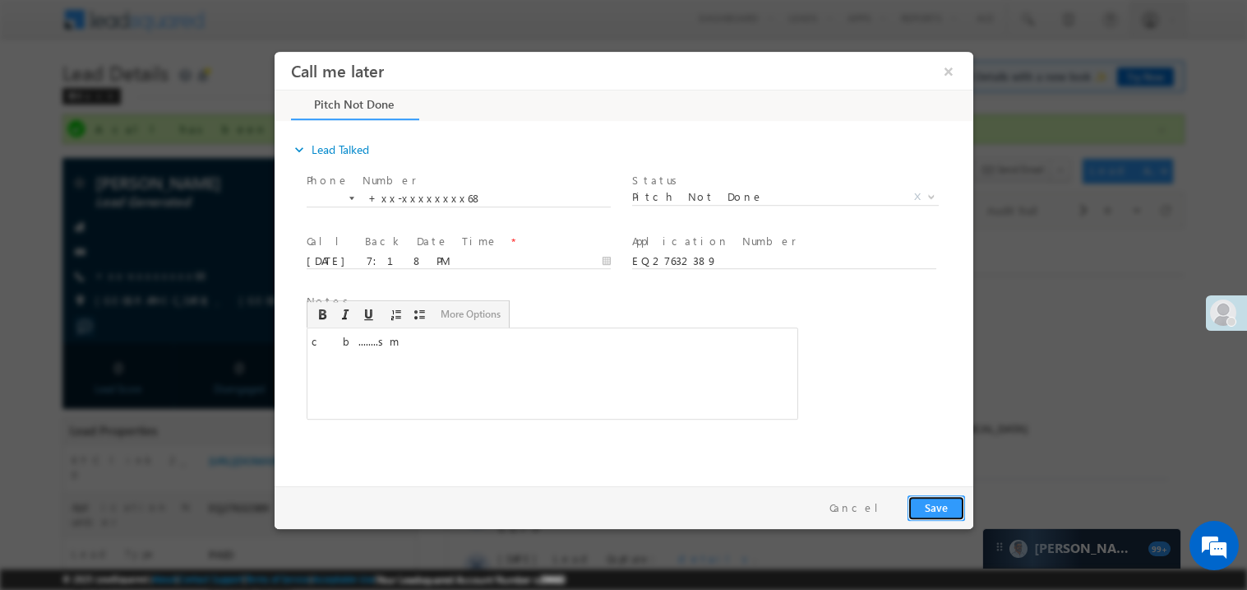
click at [944, 511] on button "Save" at bounding box center [936, 506] width 58 height 25
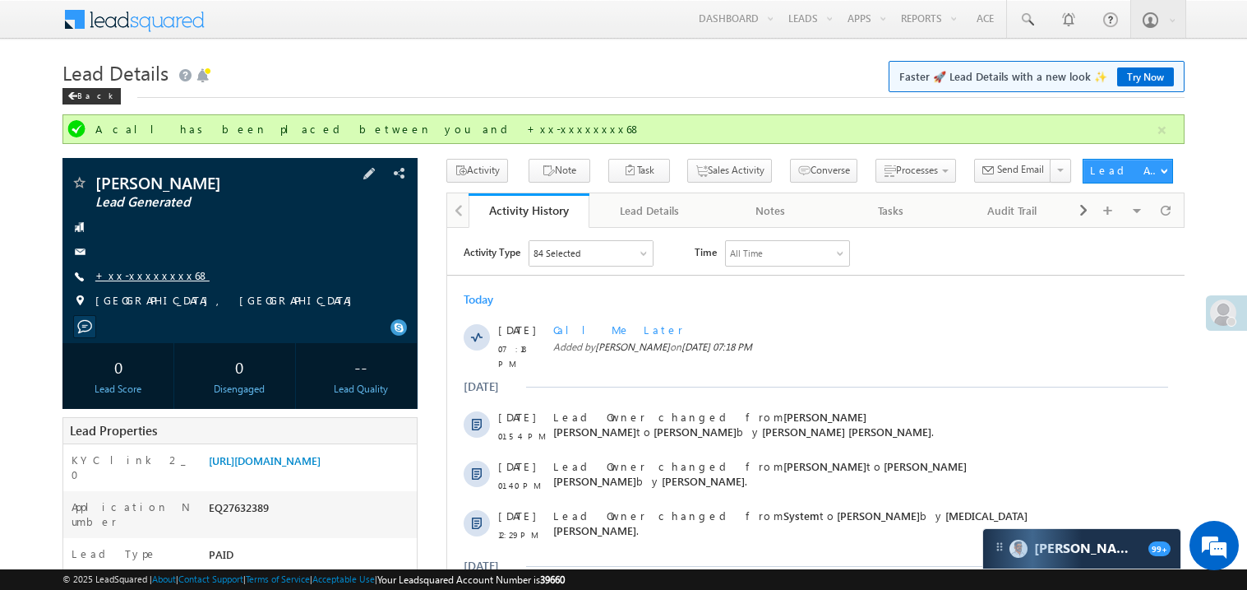
click at [154, 279] on link "+xx-xxxxxxxx68" at bounding box center [152, 275] width 114 height 14
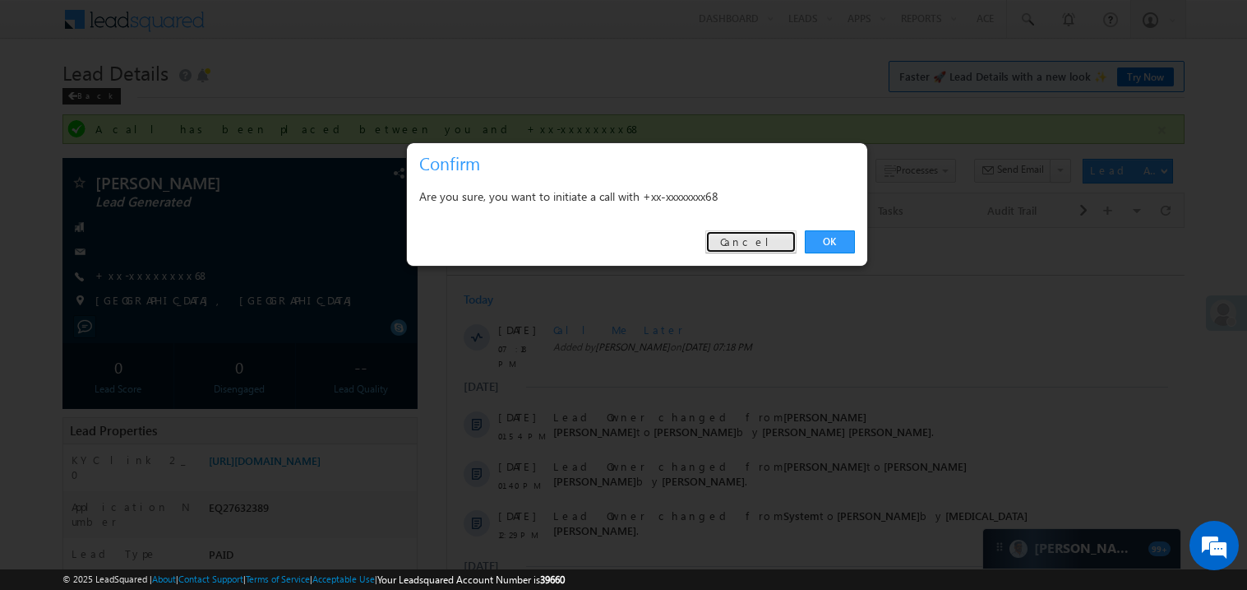
click at [750, 245] on link "Cancel" at bounding box center [751, 241] width 91 height 23
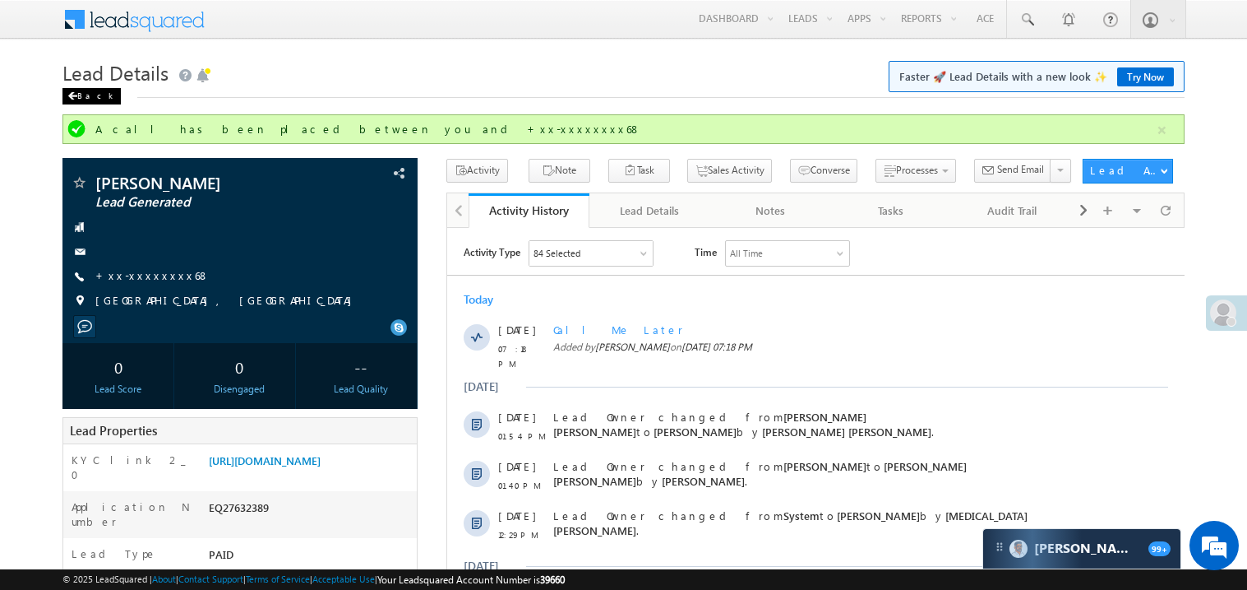
click at [75, 102] on div "Back" at bounding box center [91, 96] width 58 height 16
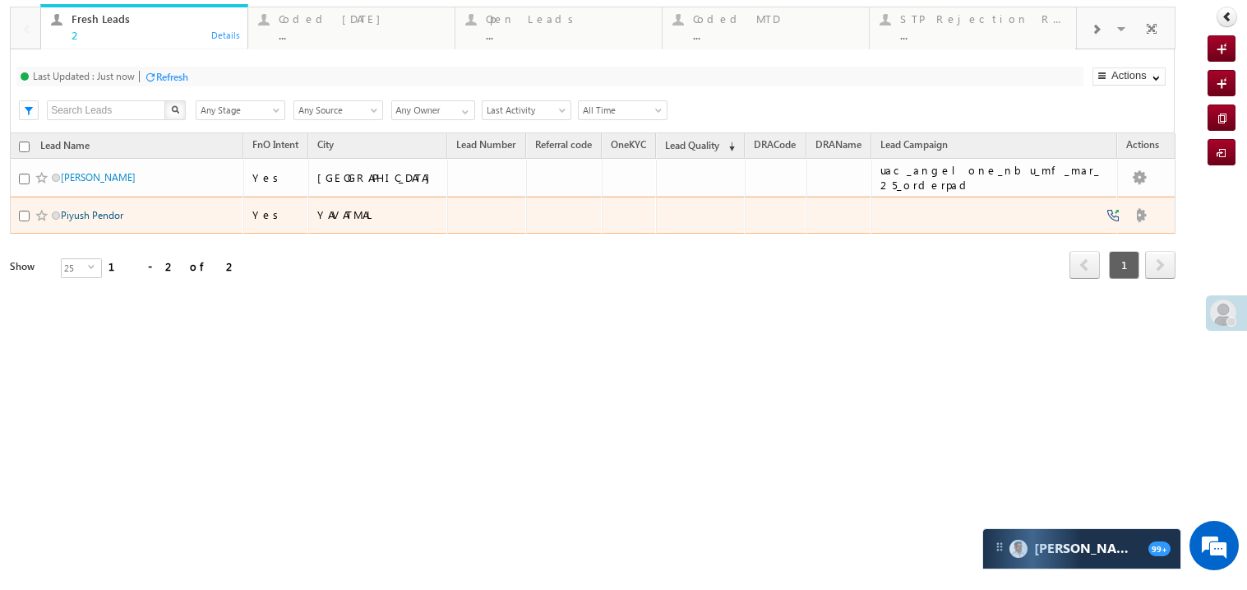
click at [103, 221] on link "Piyush Pendor" at bounding box center [92, 215] width 62 height 12
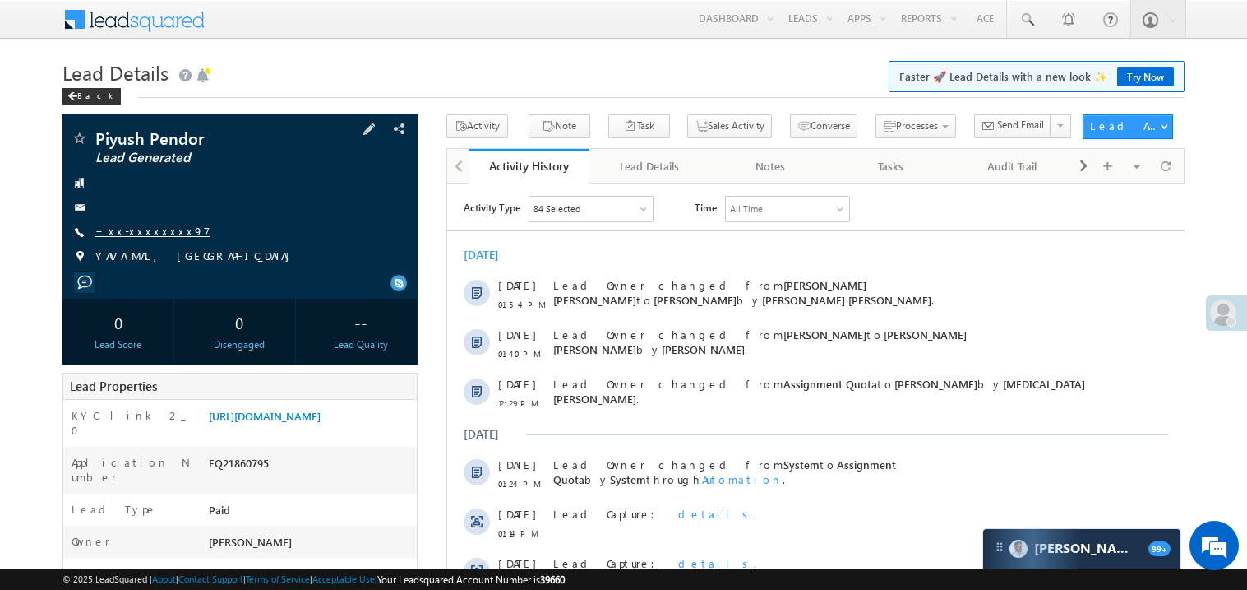
click at [155, 231] on link "+xx-xxxxxxxx97" at bounding box center [152, 231] width 115 height 14
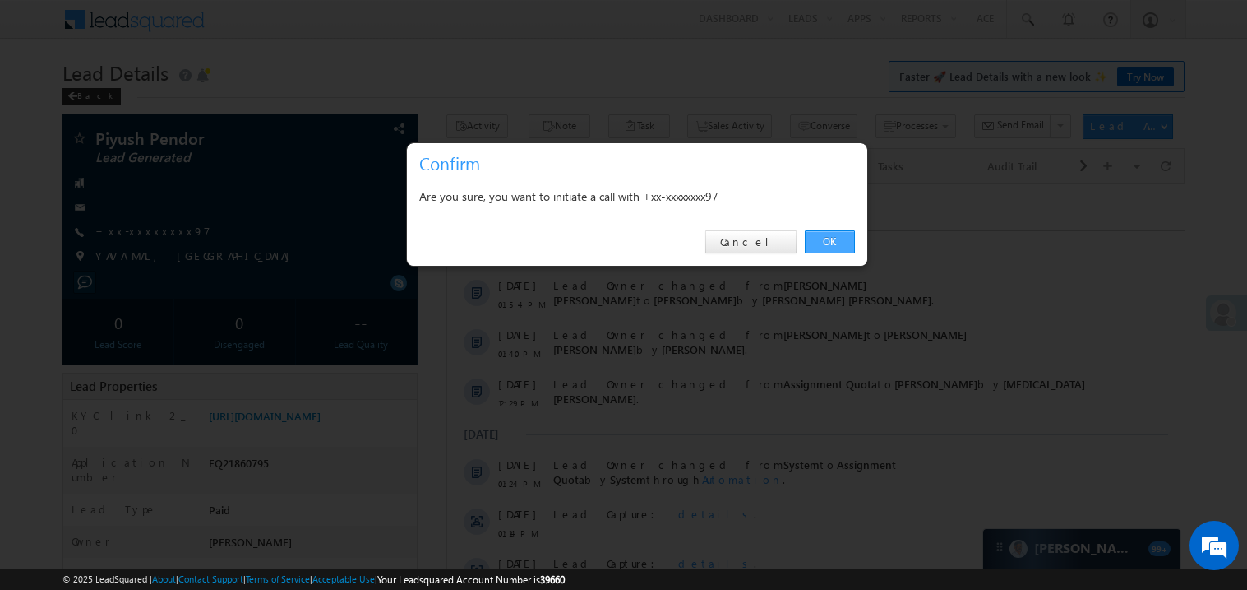
click at [831, 243] on link "OK" at bounding box center [830, 241] width 50 height 23
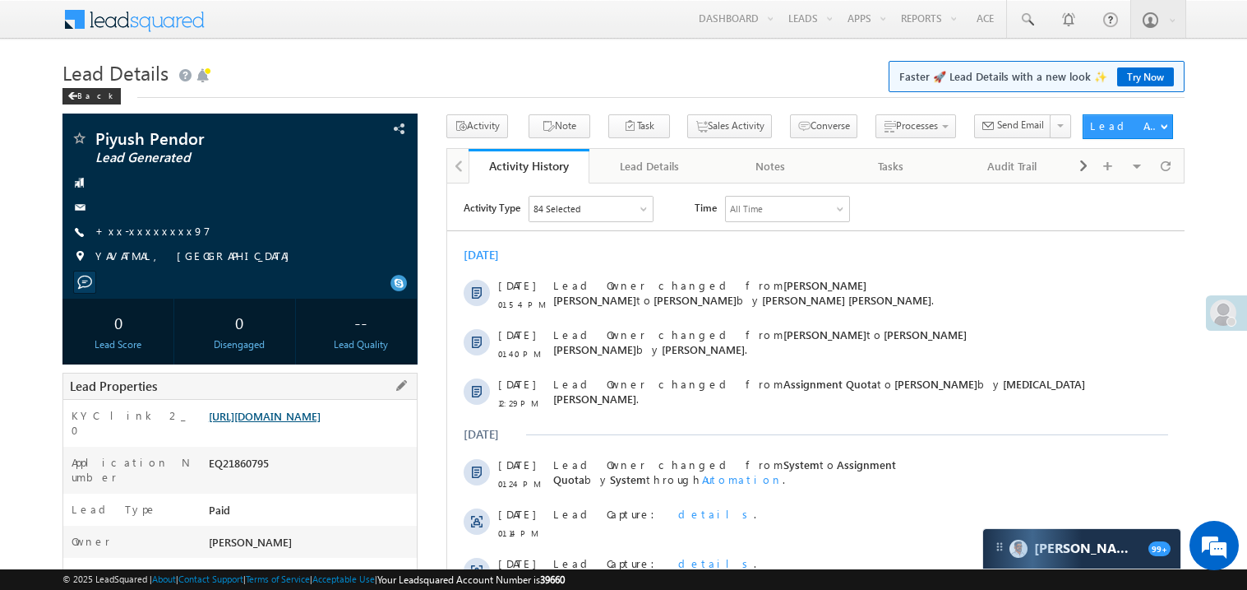
click at [319, 423] on link "[URL][DOMAIN_NAME]" at bounding box center [265, 416] width 112 height 14
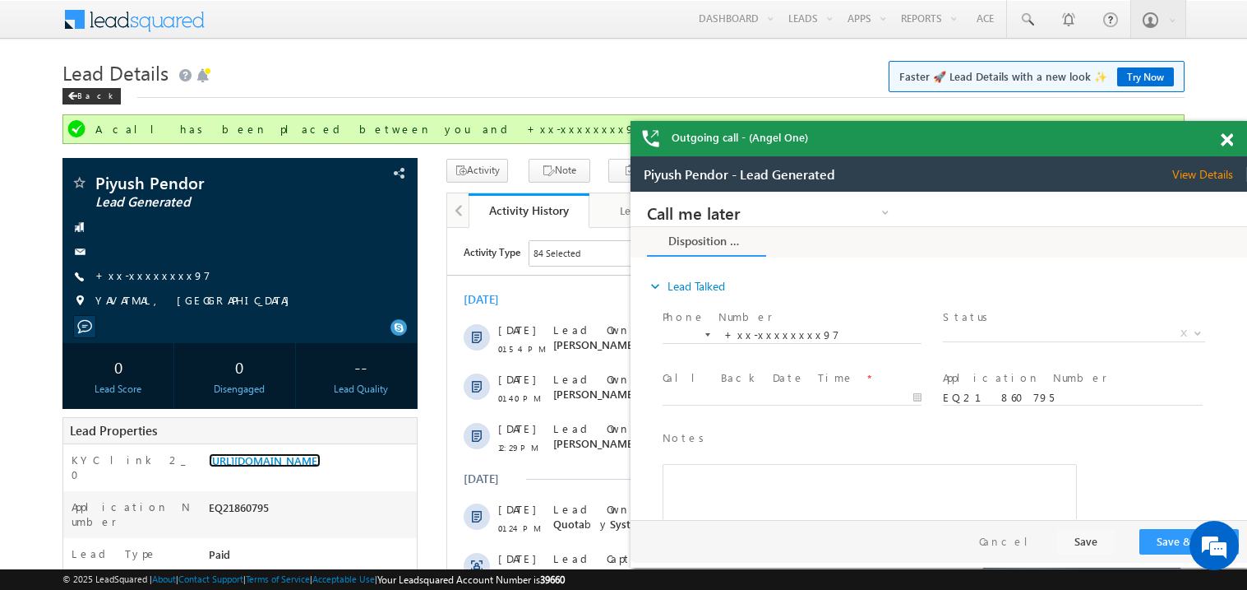
click at [1224, 139] on span at bounding box center [1227, 140] width 12 height 14
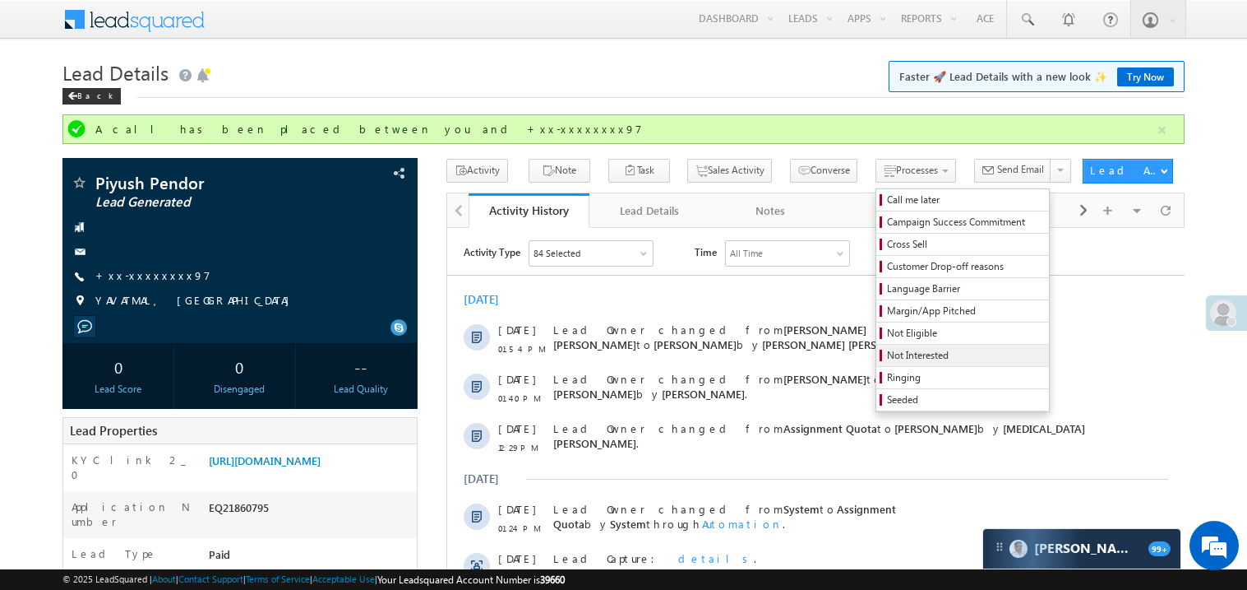
click at [887, 354] on span "Not Interested" at bounding box center [965, 355] width 156 height 15
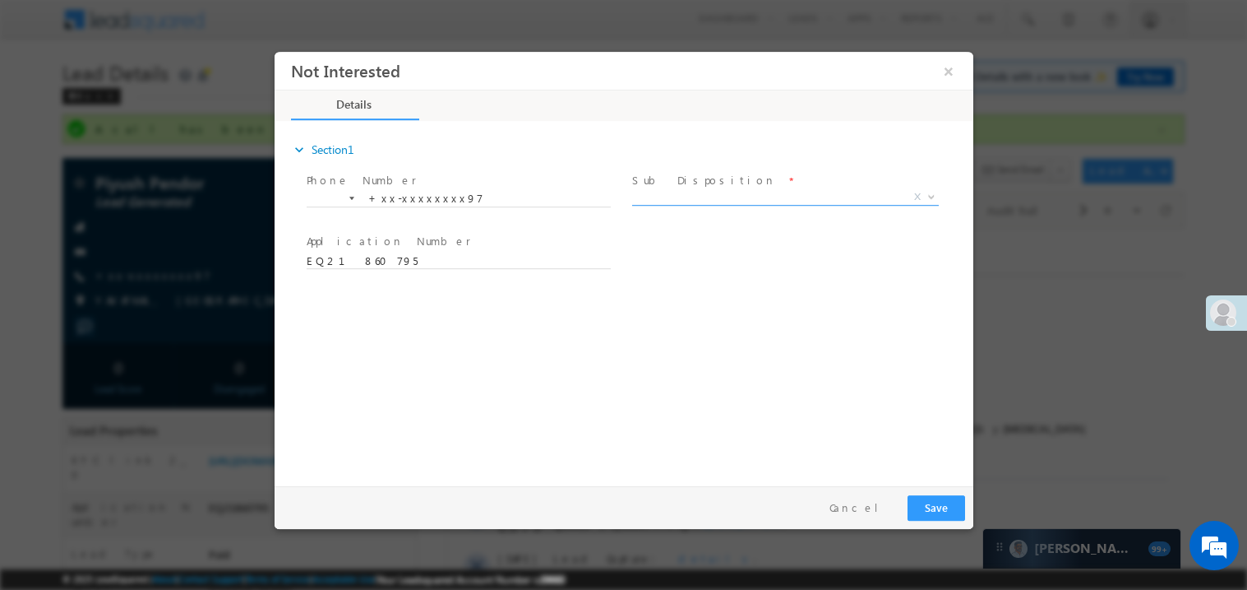
click at [688, 194] on span "X" at bounding box center [785, 196] width 307 height 16
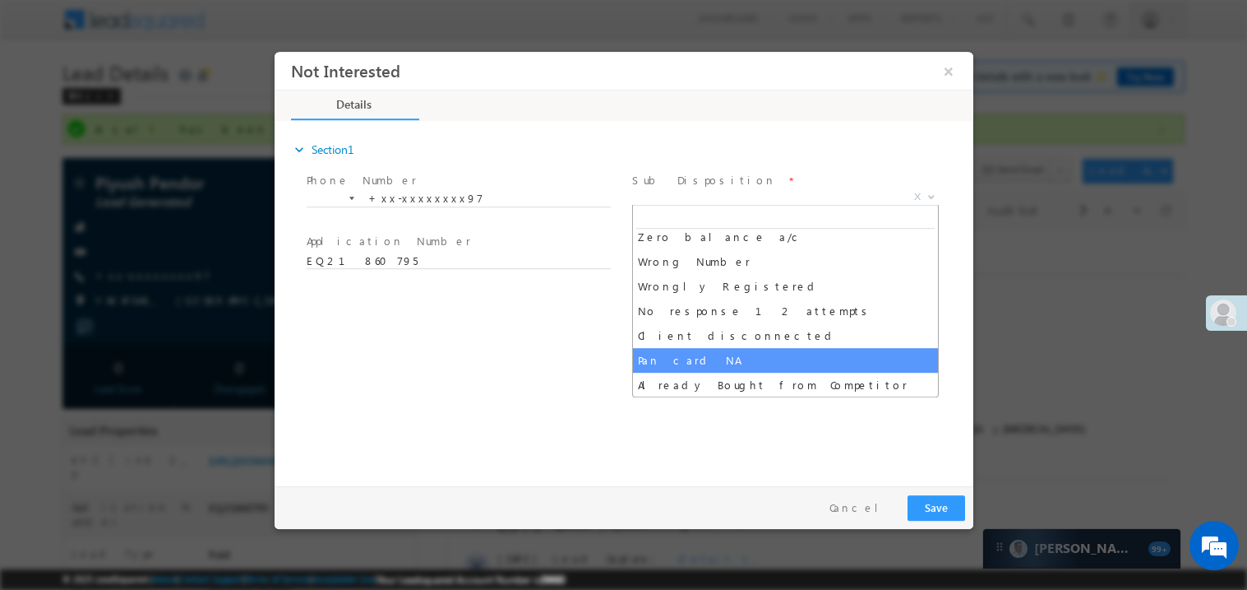
scroll to position [205, 0]
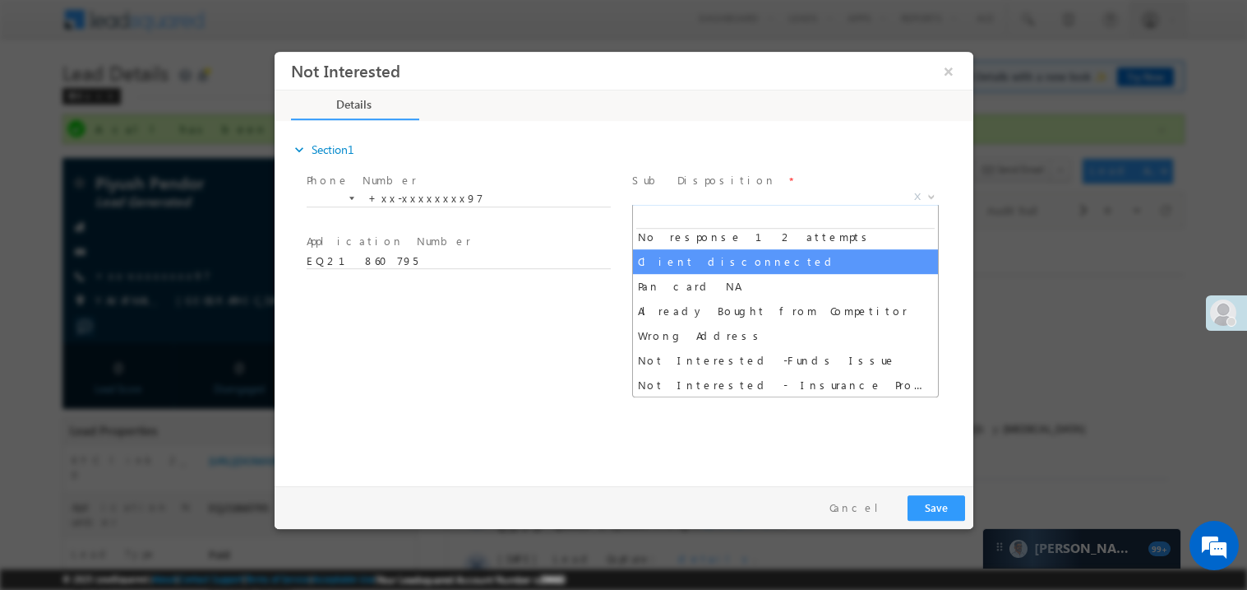
select select "Client disconnected"
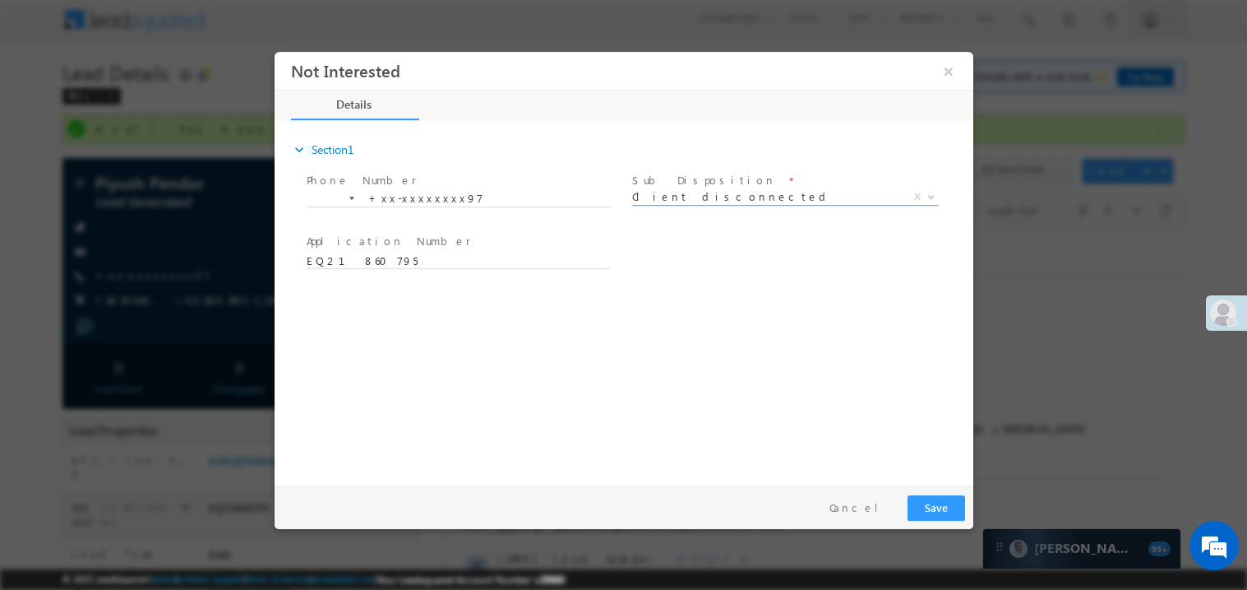
click at [939, 490] on div "Pay & Save Save Cancel" at bounding box center [627, 506] width 707 height 43
click at [932, 500] on button "Save" at bounding box center [936, 506] width 58 height 25
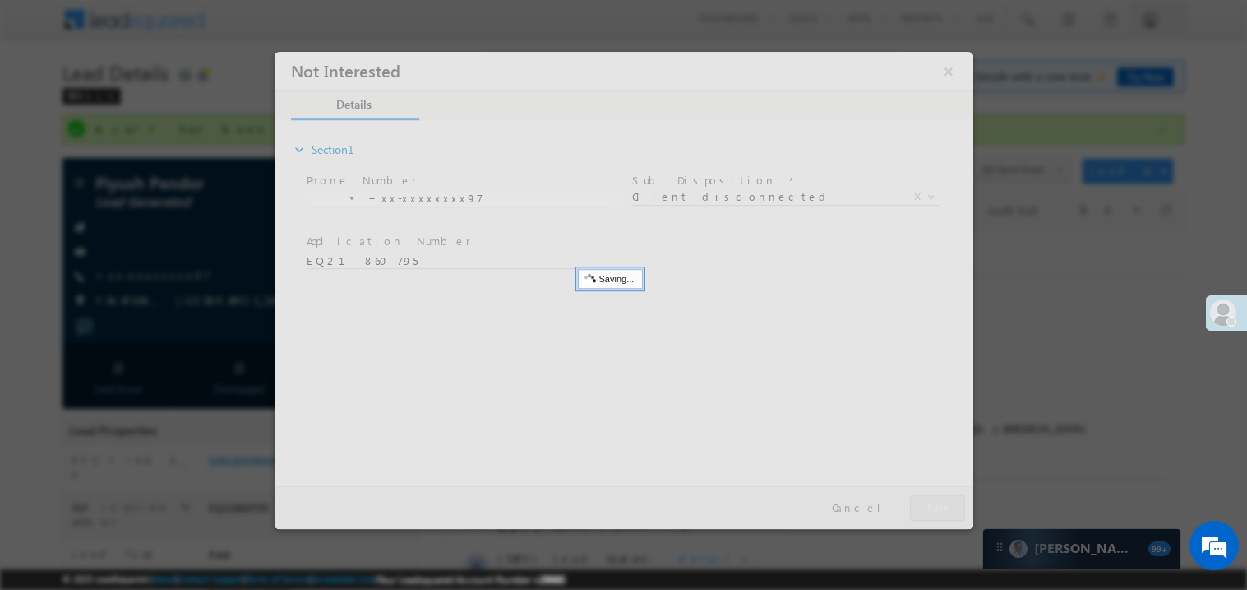
click at [932, 500] on div at bounding box center [623, 289] width 699 height 477
